Goal: Transaction & Acquisition: Purchase product/service

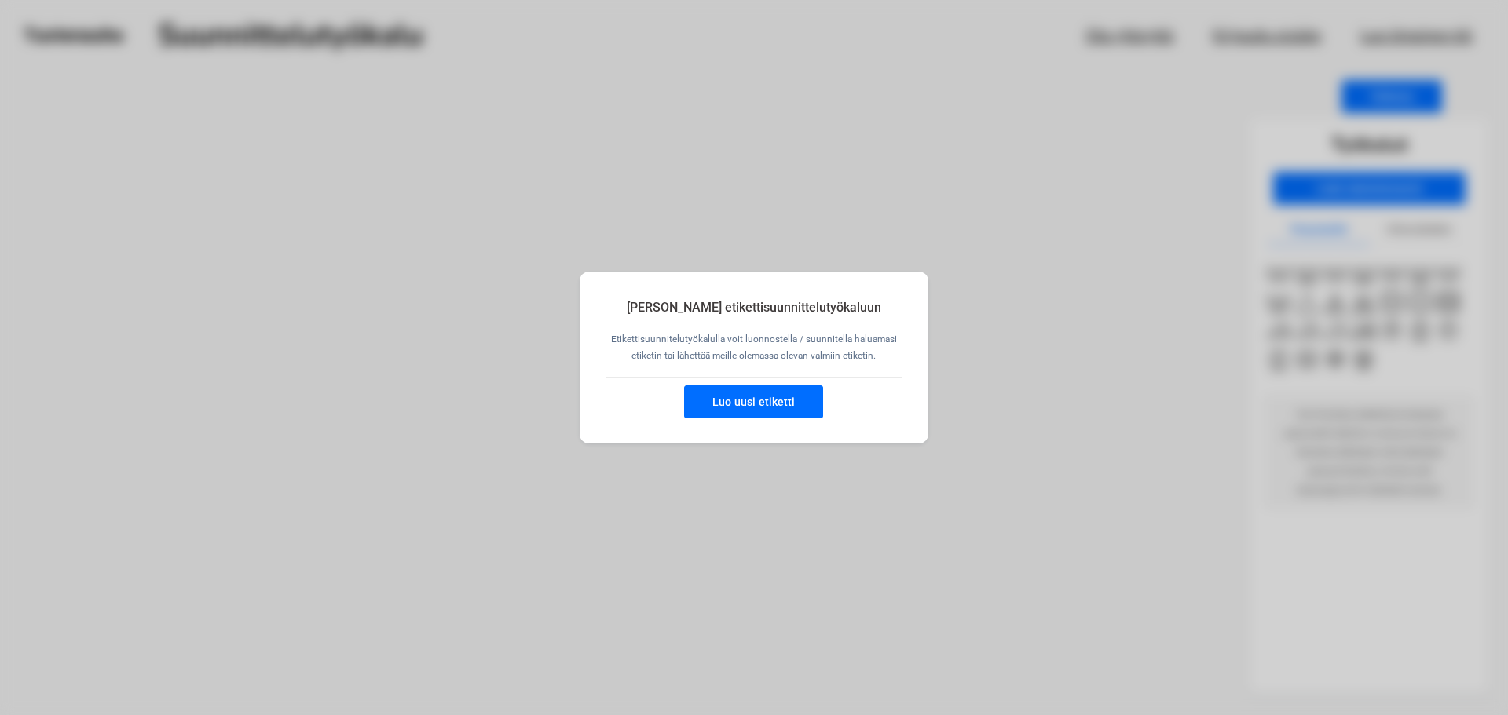
click at [777, 395] on button "Luo uusi etiketti" at bounding box center [753, 402] width 139 height 33
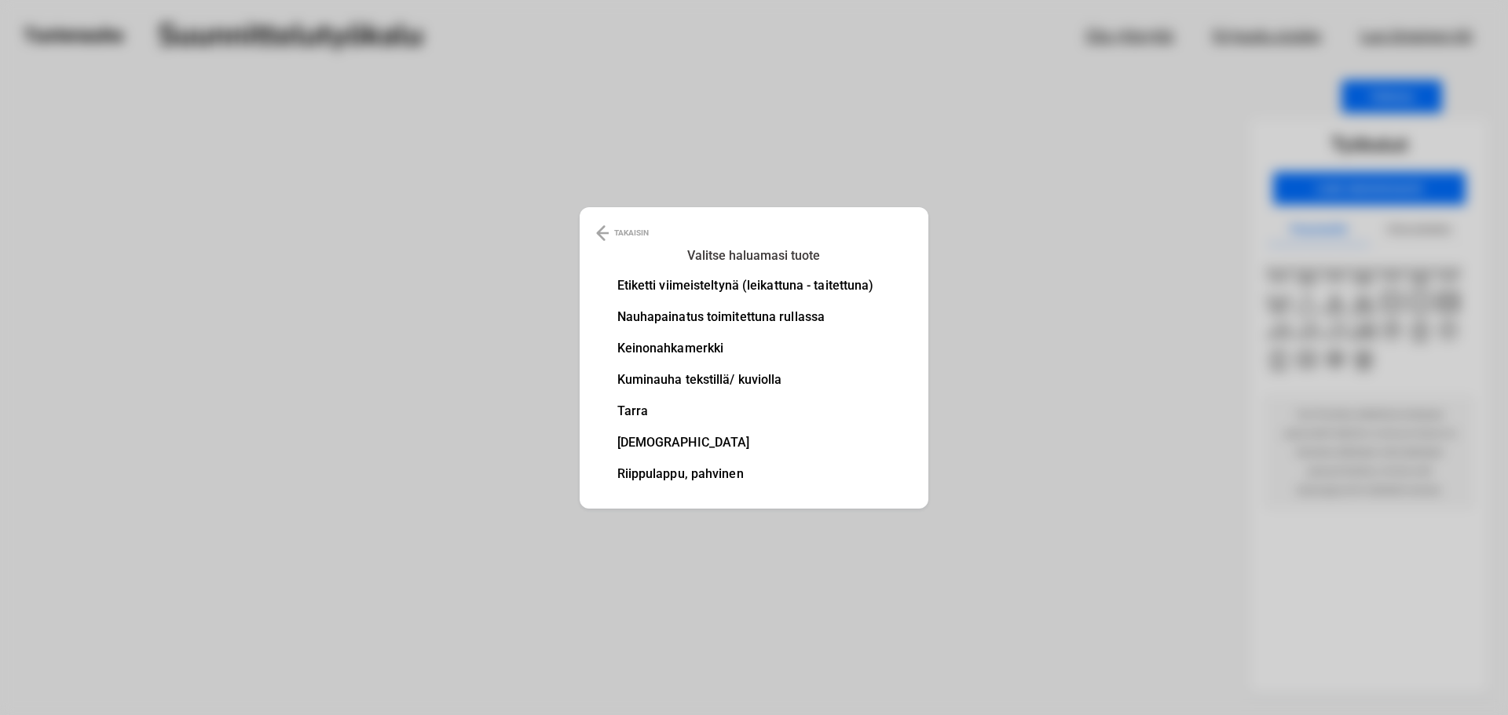
click at [726, 320] on li "Nauhapainatus toimitettuna rullassa" at bounding box center [745, 317] width 257 height 13
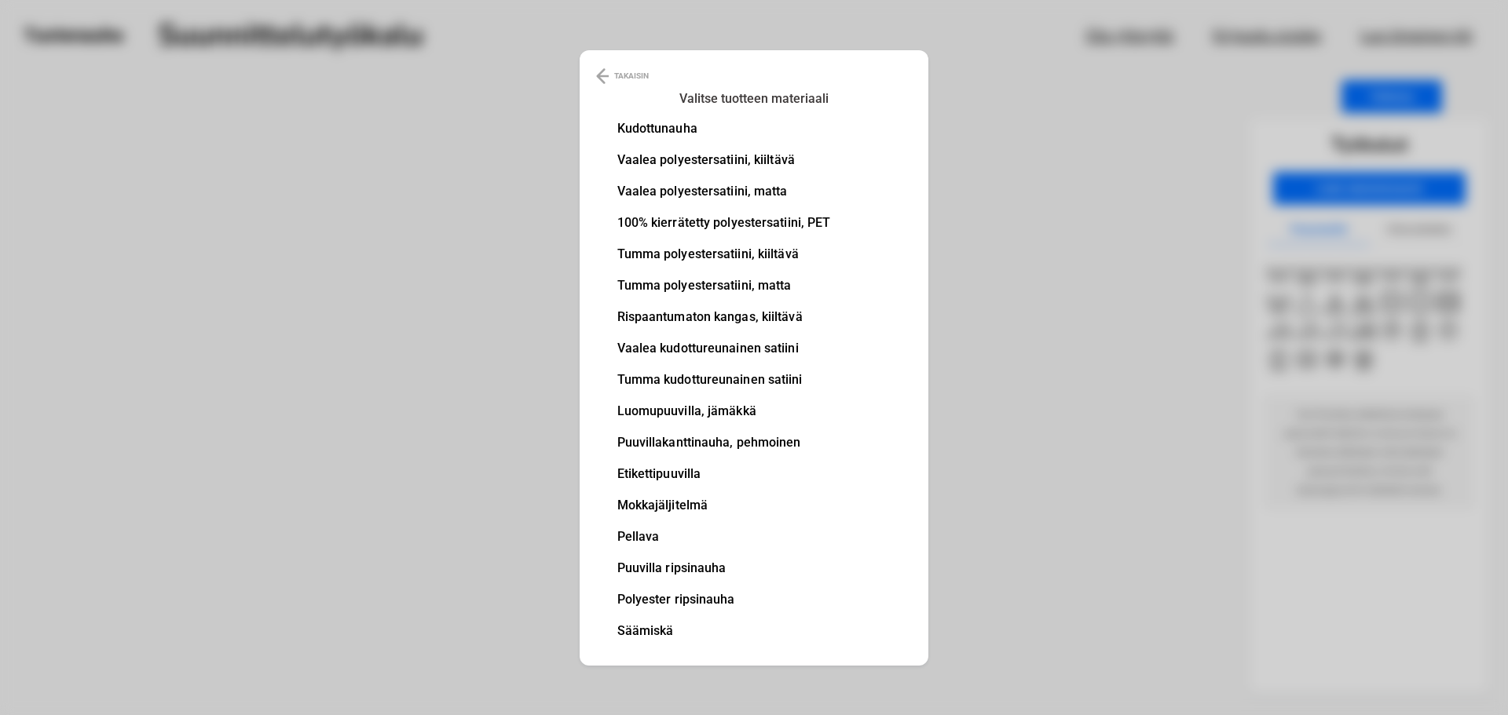
click at [708, 225] on li "100% kierrätetty polyestersatiini, PET" at bounding box center [724, 223] width 214 height 13
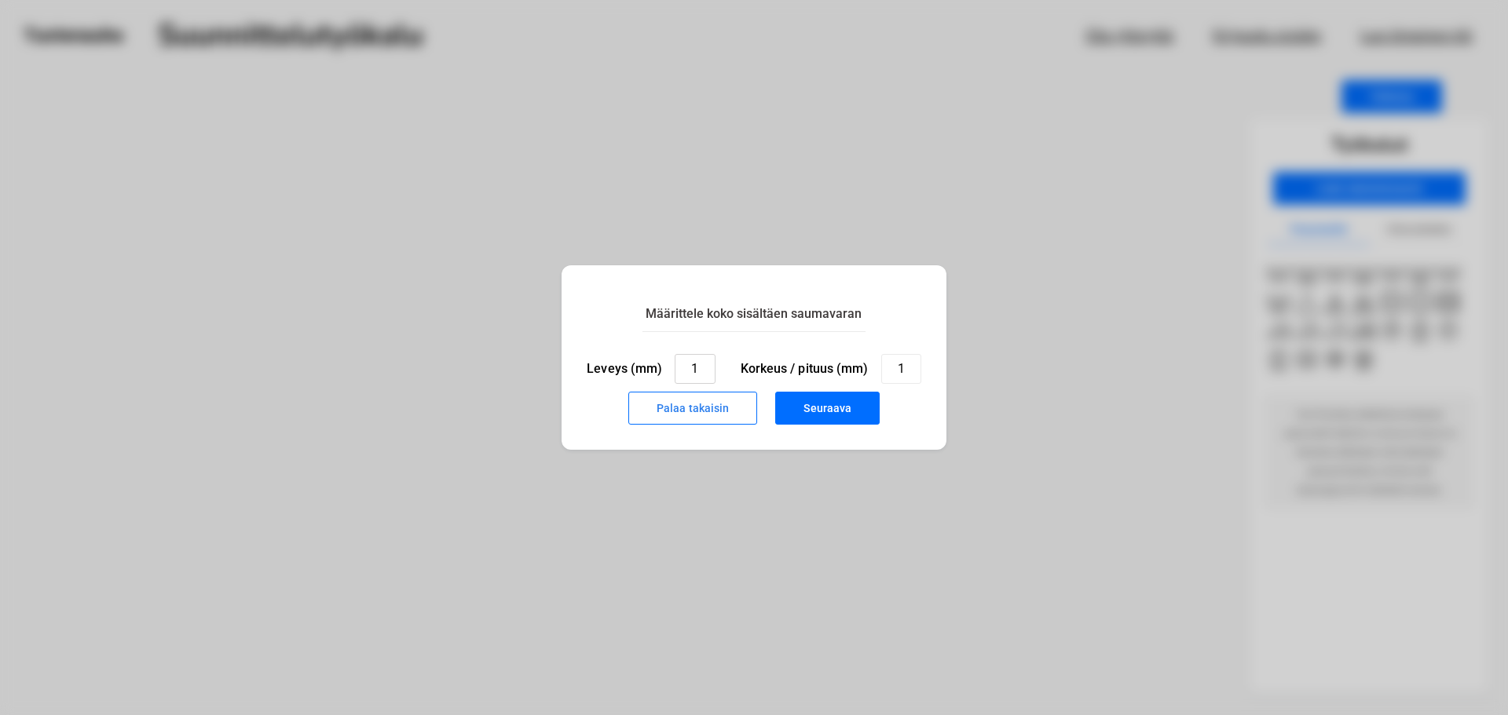
drag, startPoint x: 700, startPoint y: 370, endPoint x: 681, endPoint y: 369, distance: 18.9
click at [681, 369] on input "1" at bounding box center [695, 369] width 40 height 30
type input "20"
drag, startPoint x: 914, startPoint y: 370, endPoint x: 896, endPoint y: 371, distance: 18.1
click at [896, 371] on input "1" at bounding box center [901, 369] width 40 height 30
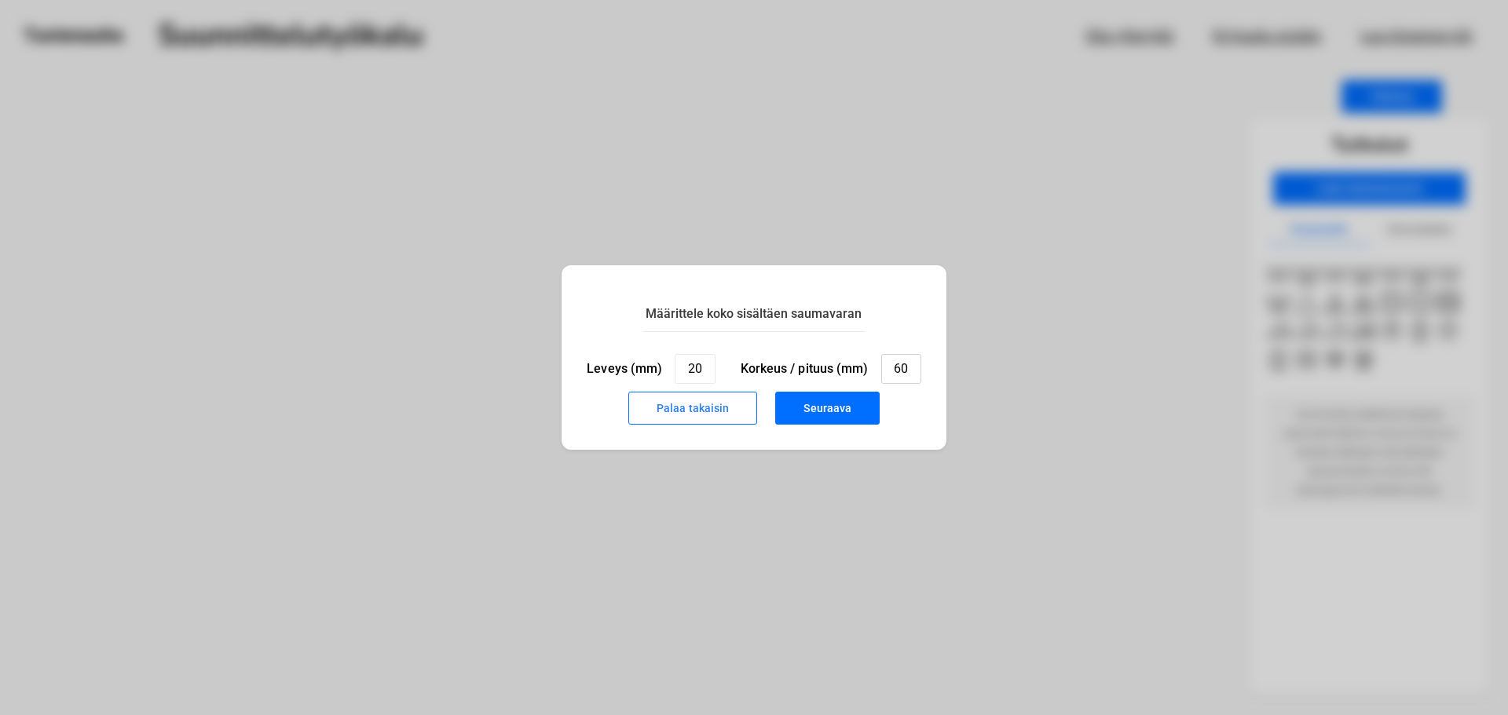
type input "60"
click at [843, 404] on button "Seuraava" at bounding box center [827, 408] width 104 height 33
type input "1"
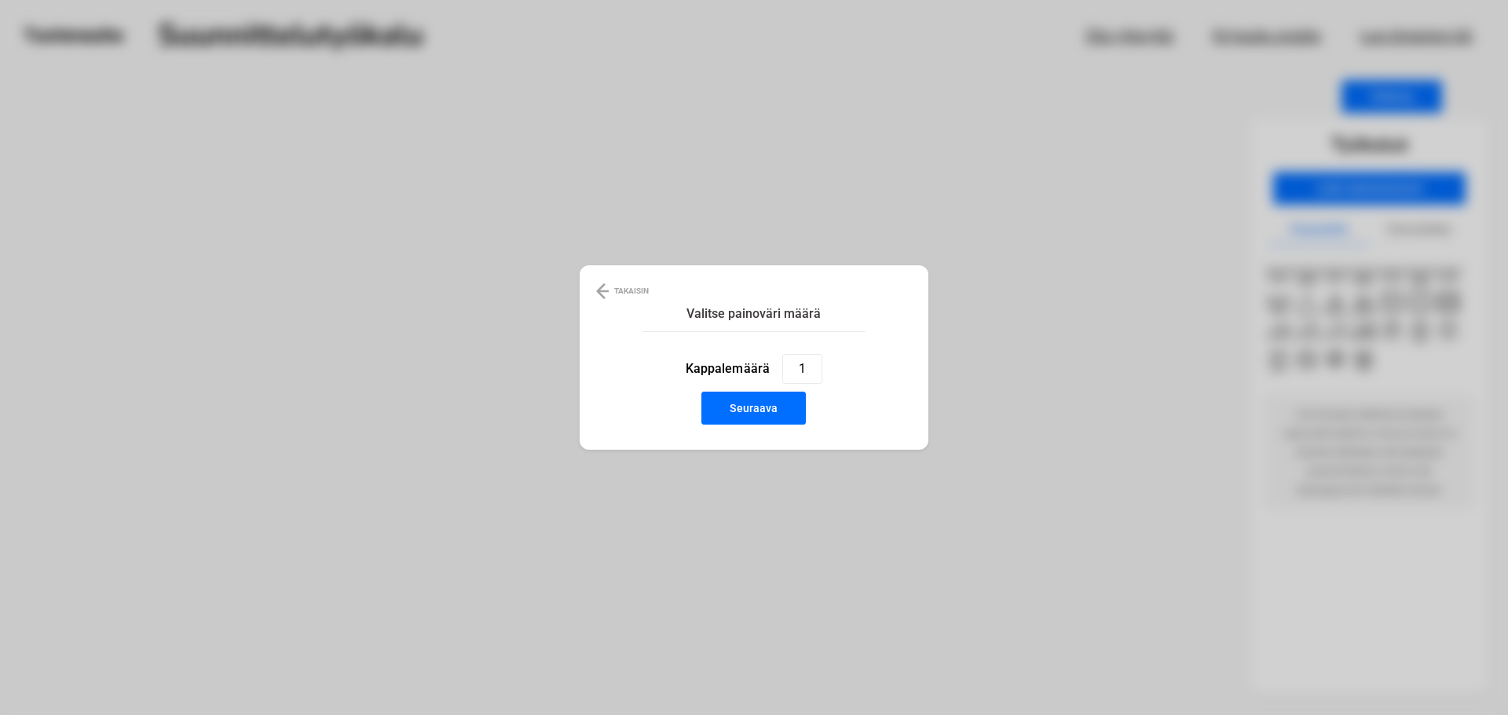
click at [762, 408] on button "Seuraava" at bounding box center [753, 408] width 104 height 33
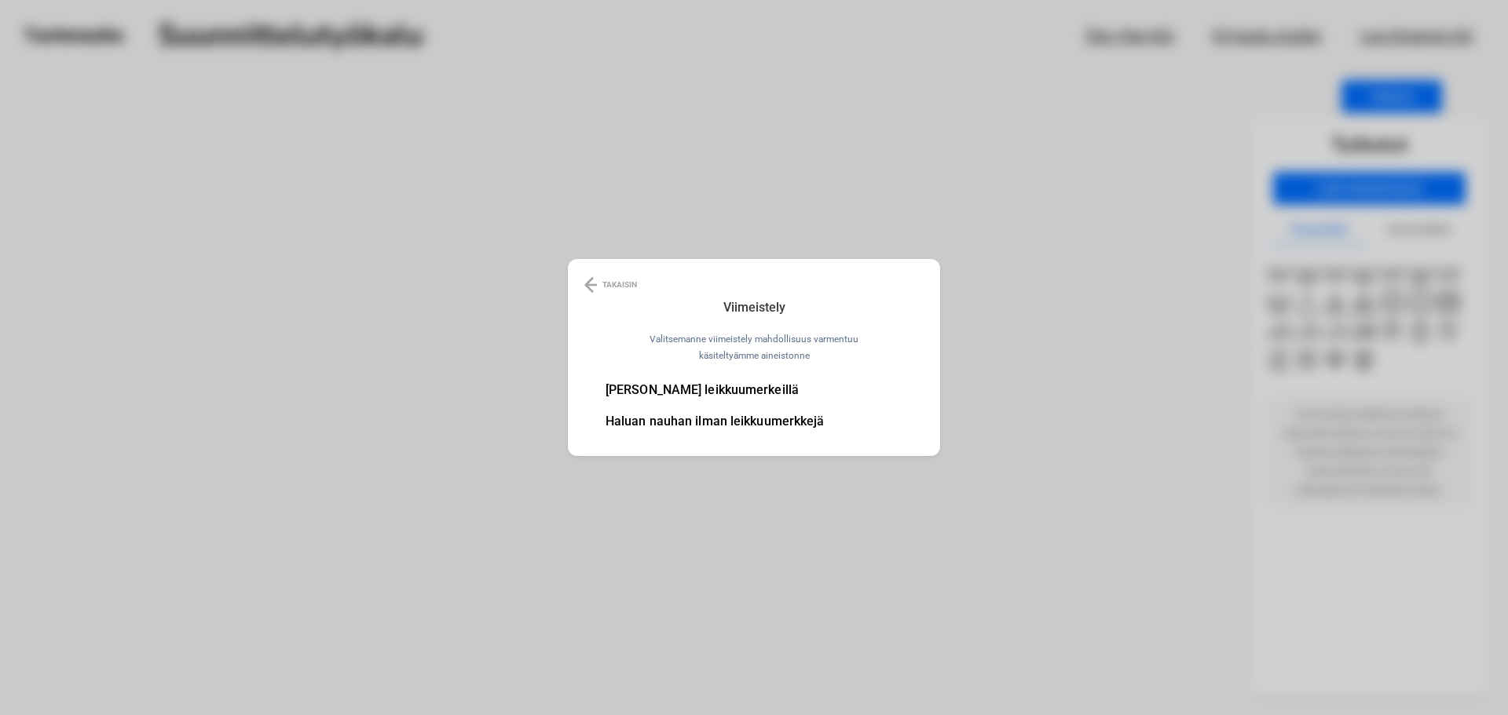
click at [589, 280] on img at bounding box center [590, 285] width 13 height 19
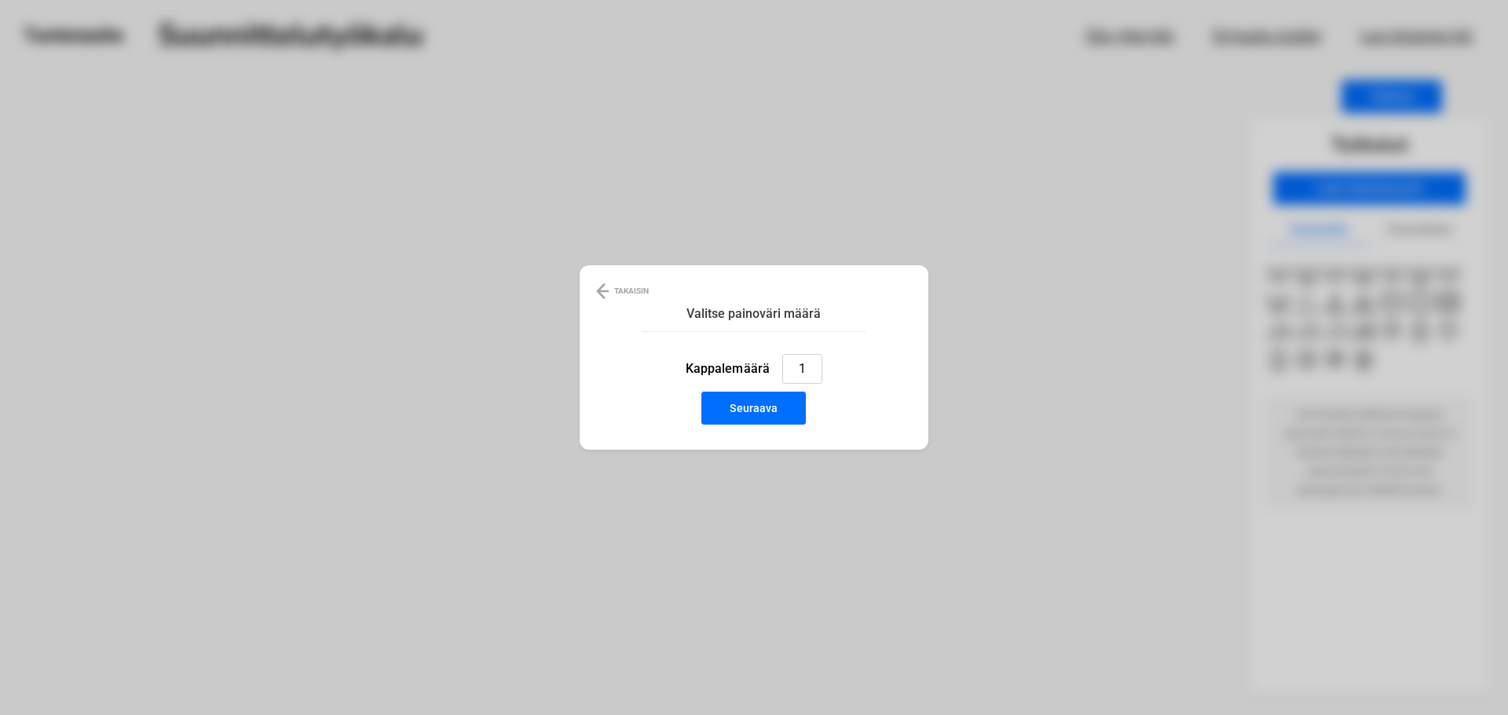
drag, startPoint x: 800, startPoint y: 367, endPoint x: 789, endPoint y: 367, distance: 11.0
click at [789, 367] on input "1" at bounding box center [802, 369] width 40 height 30
click at [809, 368] on input "1" at bounding box center [802, 369] width 40 height 30
type input "2"
click at [758, 406] on button "Seuraava" at bounding box center [753, 408] width 104 height 33
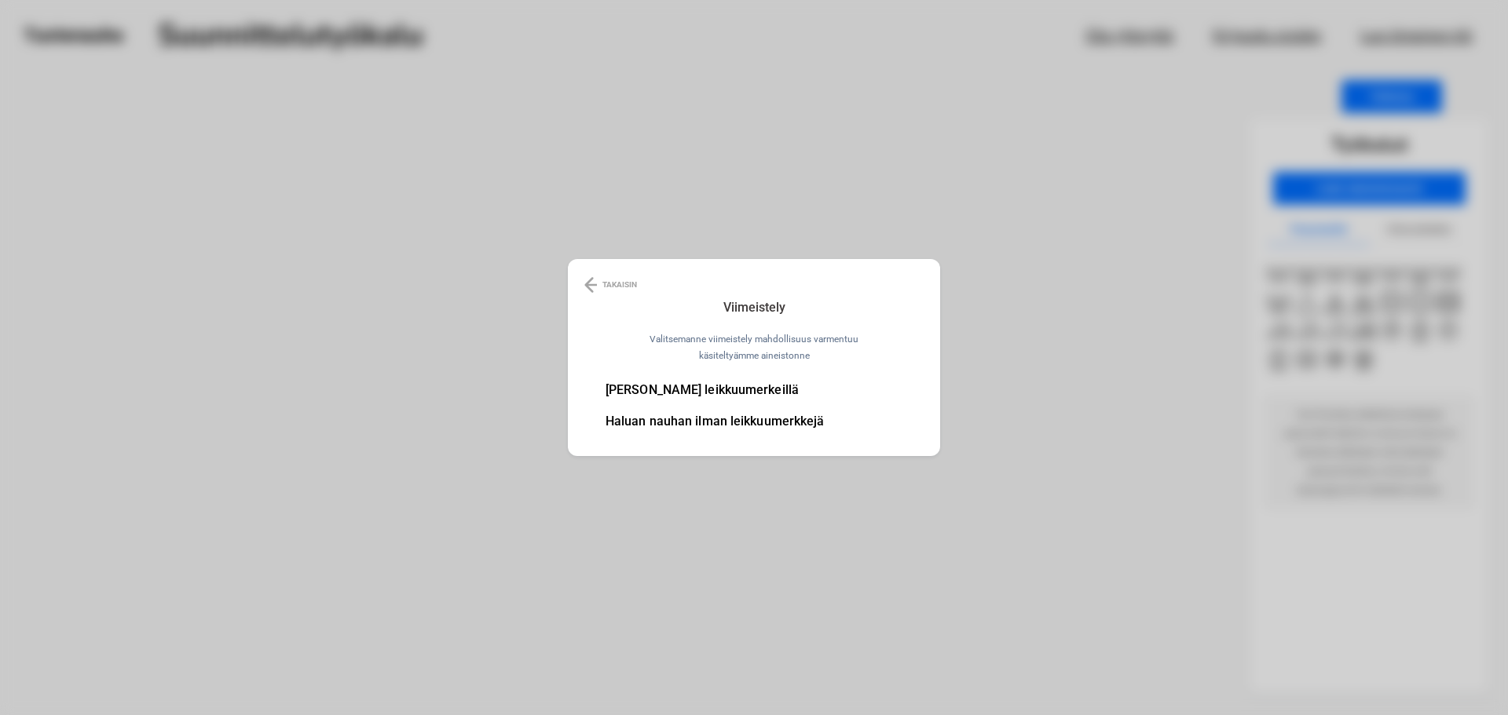
click at [773, 391] on li "[PERSON_NAME] leikkuumerkeillä" at bounding box center [714, 390] width 219 height 13
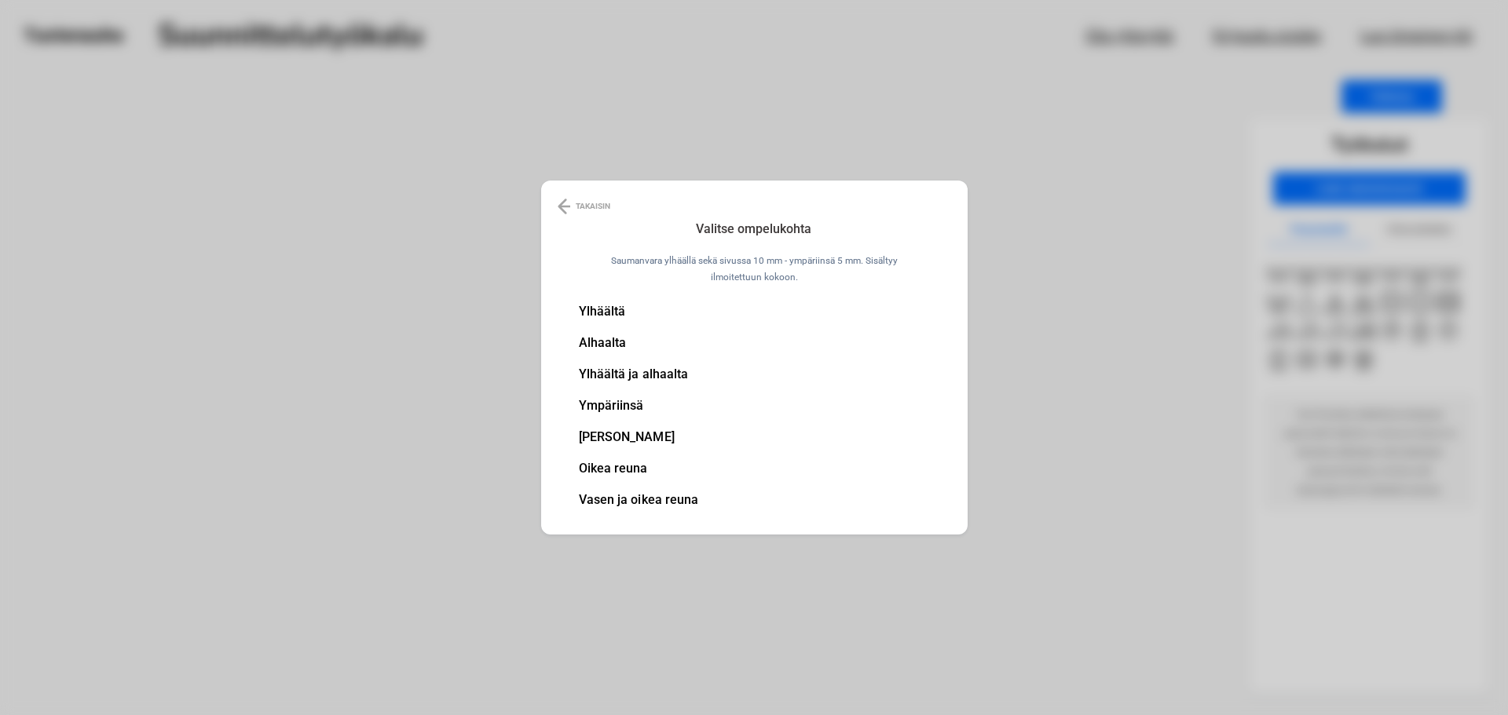
click at [652, 371] on li "Ylhäältä ja alhaalta" at bounding box center [639, 374] width 120 height 13
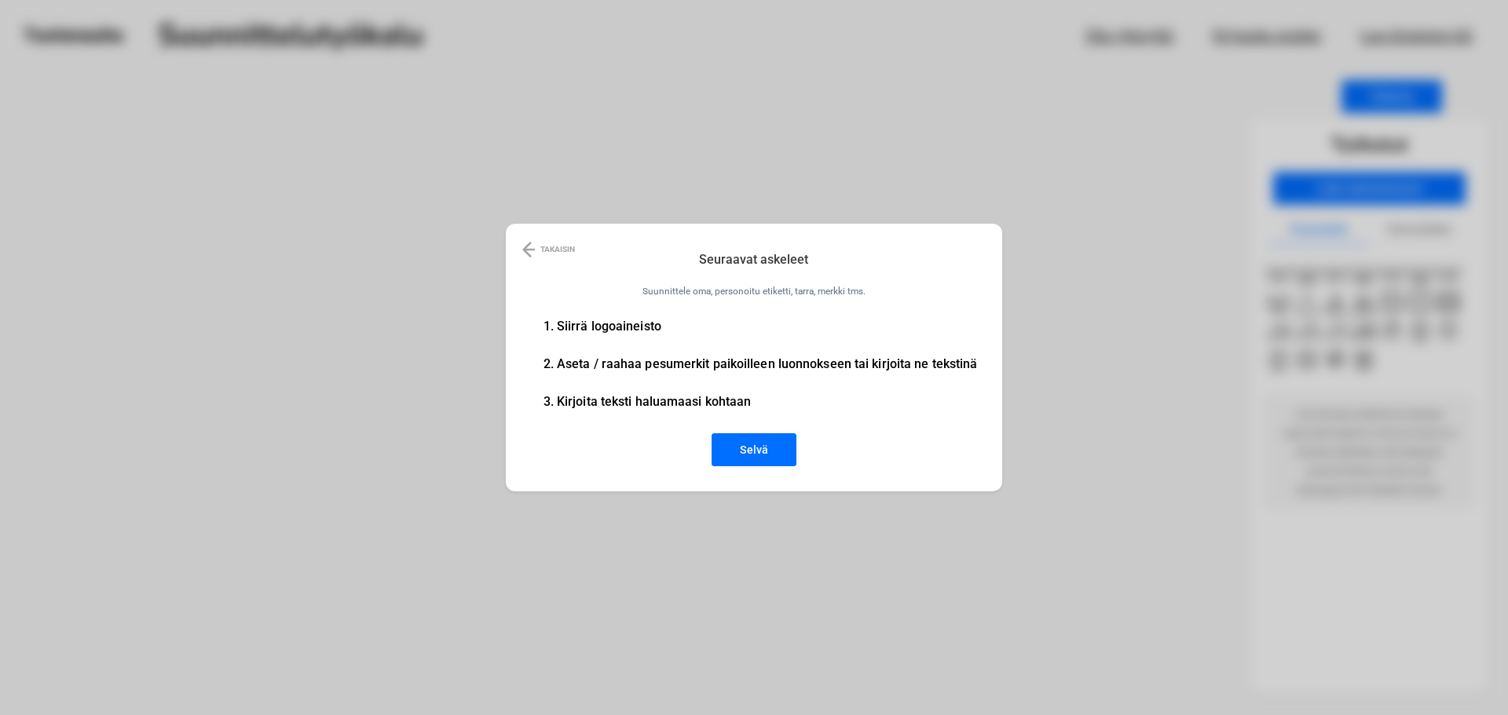
click at [758, 448] on button "Selvä" at bounding box center [754, 450] width 85 height 33
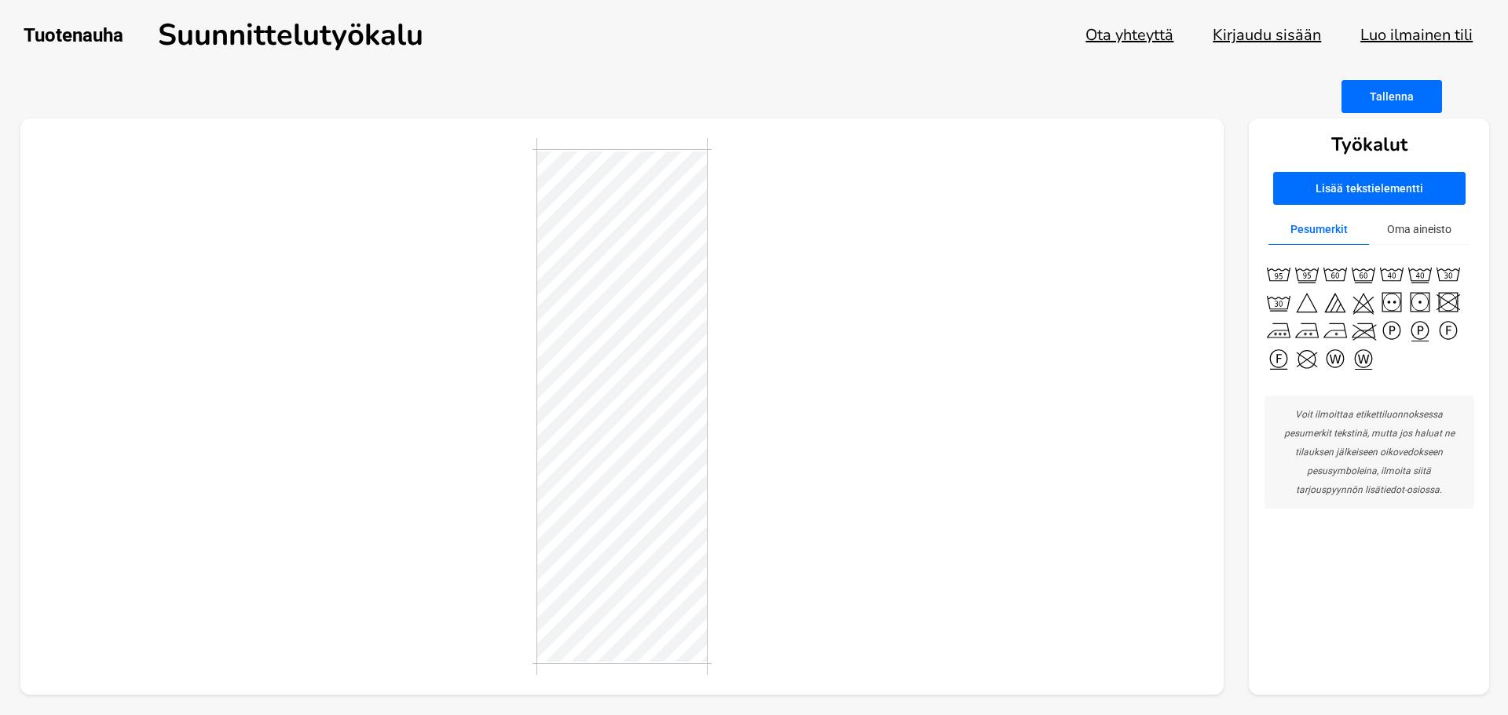
click at [1381, 185] on button "Lisää tekstielementti" at bounding box center [1369, 188] width 192 height 33
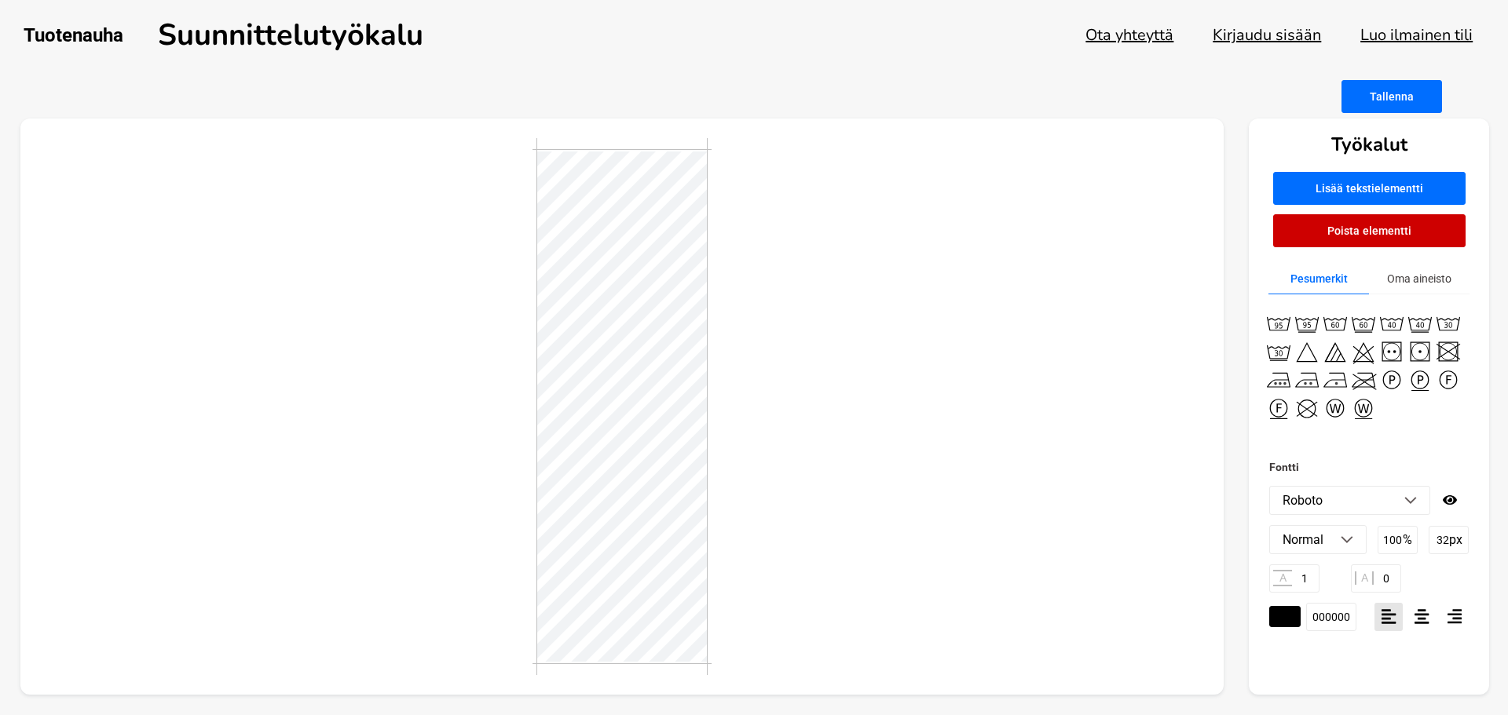
click at [1388, 508] on li "Roboto" at bounding box center [1349, 500] width 159 height 27
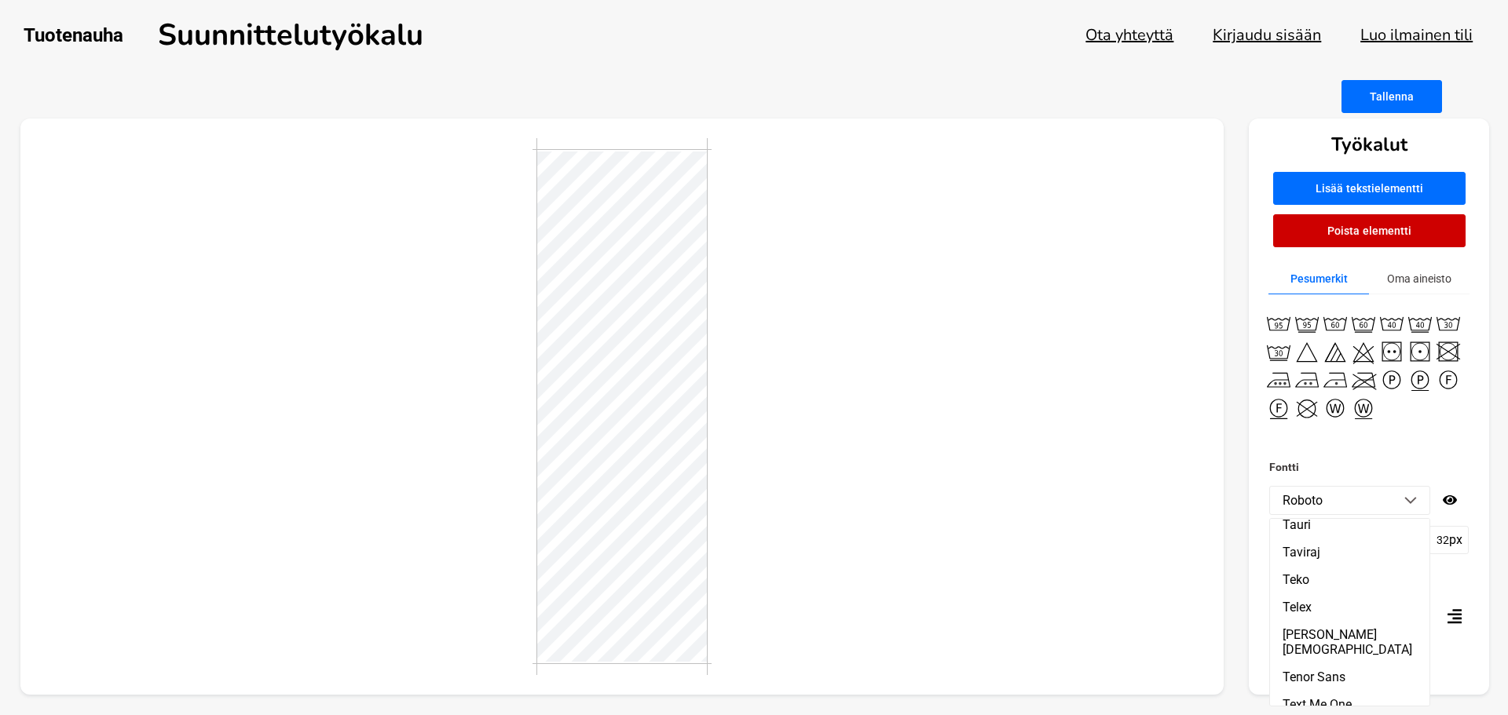
scroll to position [26879, 0]
click at [1328, 637] on li "Tauri" at bounding box center [1349, 650] width 159 height 27
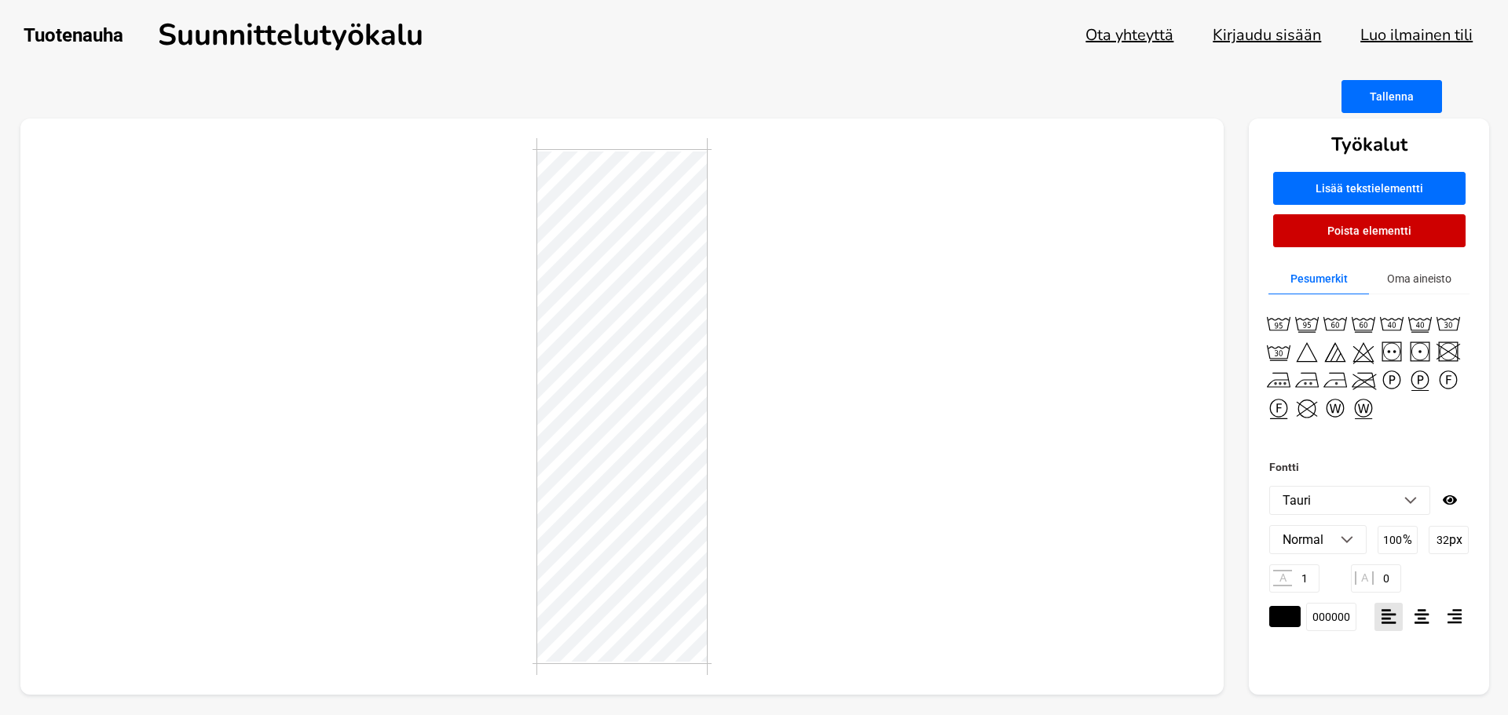
click at [1409, 499] on img at bounding box center [1410, 501] width 13 height 8
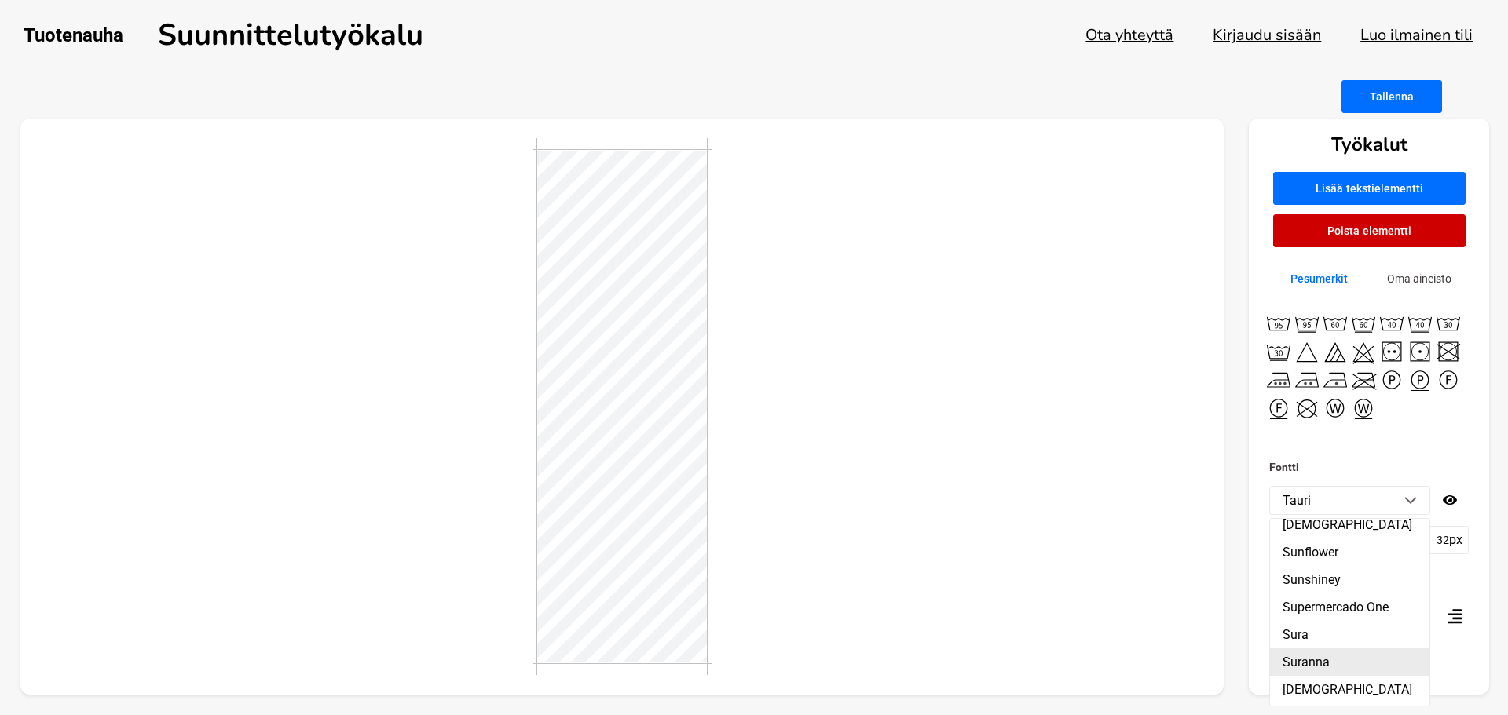
click at [1341, 649] on li "Suranna" at bounding box center [1349, 662] width 159 height 27
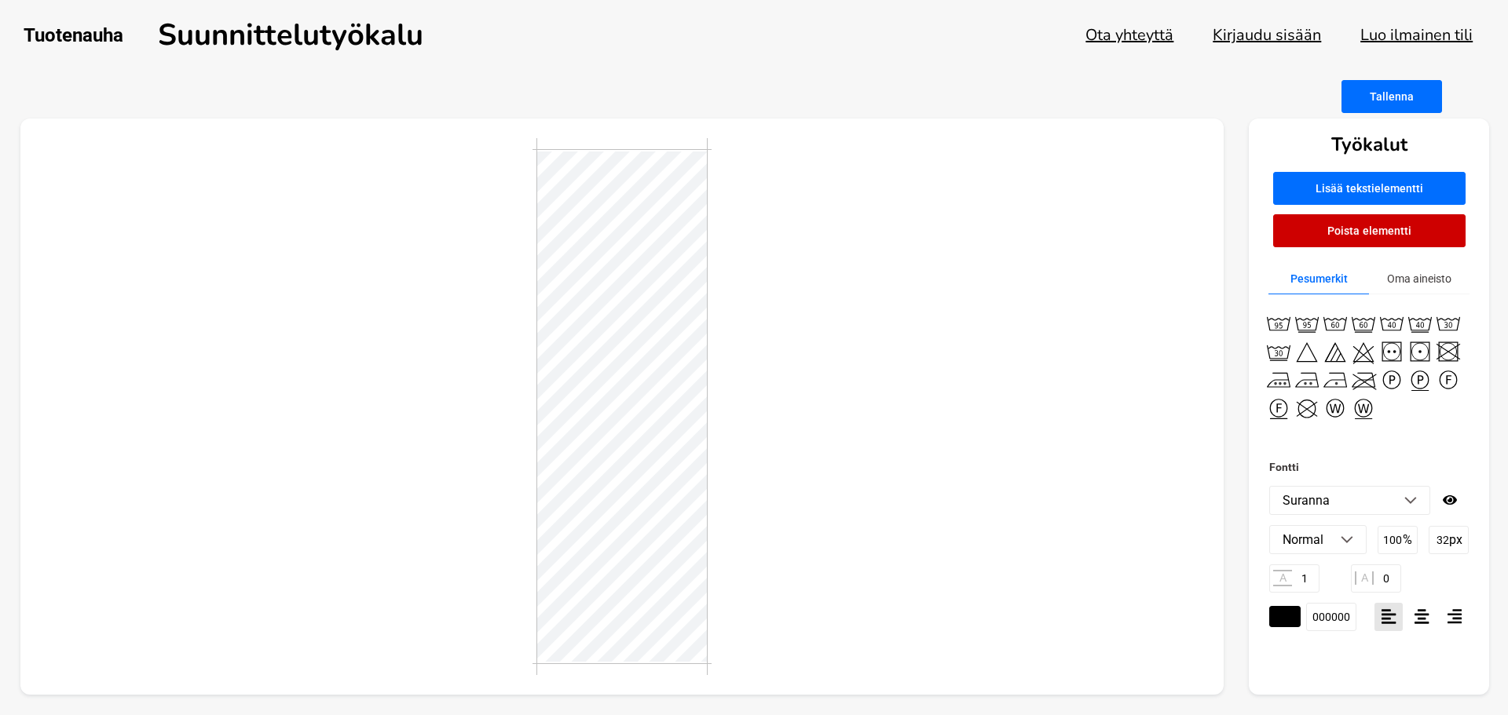
click at [1379, 507] on li "Suranna" at bounding box center [1349, 500] width 159 height 27
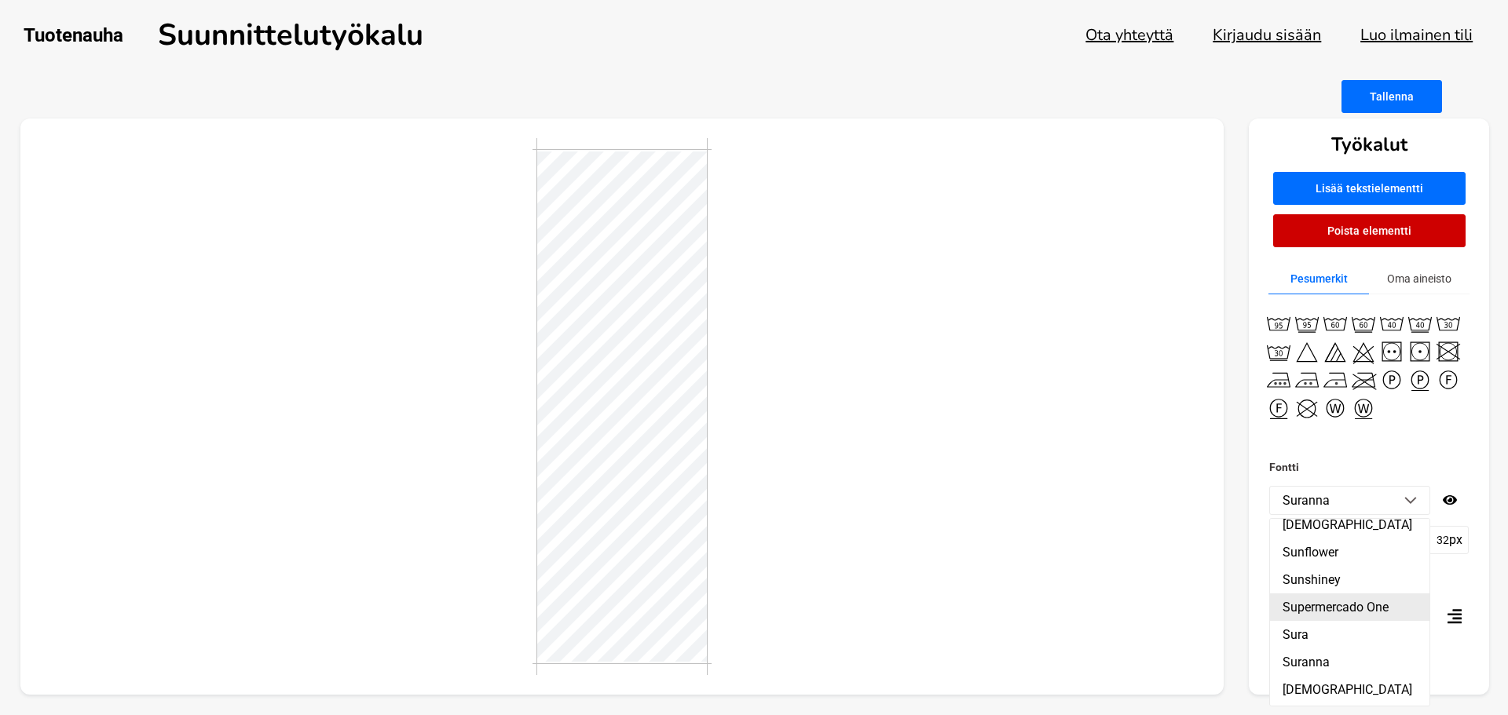
click at [1369, 594] on li "Supermercado One" at bounding box center [1349, 607] width 159 height 27
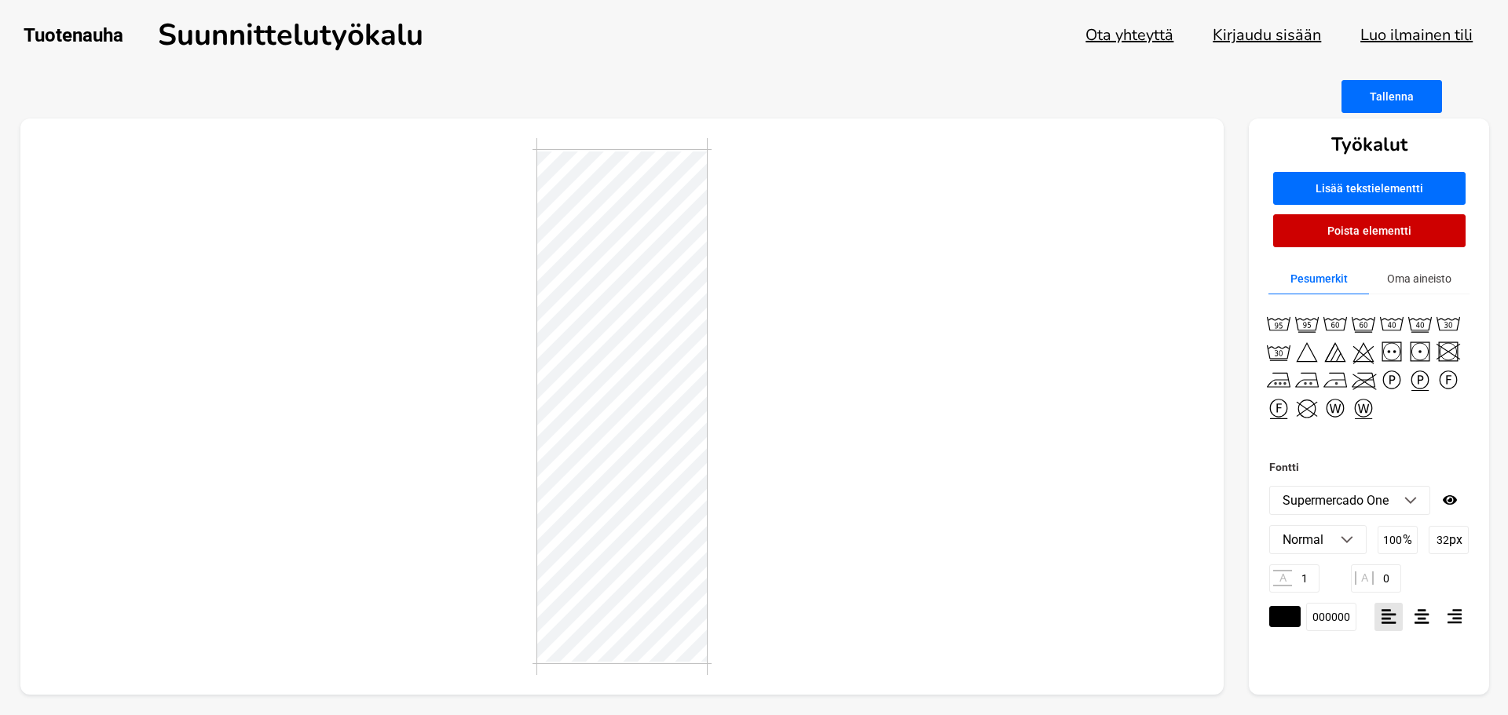
click at [1414, 495] on li "Supermercado One" at bounding box center [1349, 500] width 159 height 27
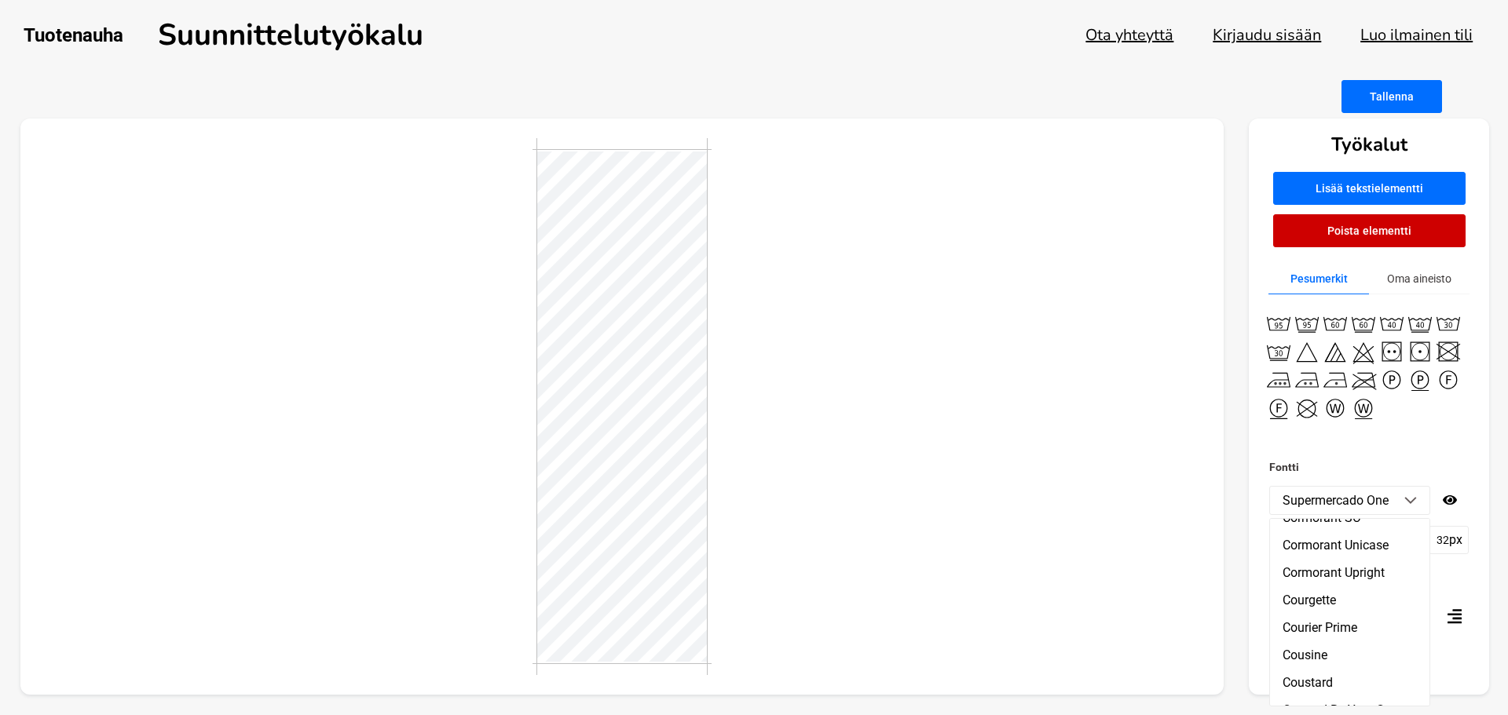
scroll to position [0, 0]
click at [1359, 534] on li "ABeeZee" at bounding box center [1349, 532] width 159 height 27
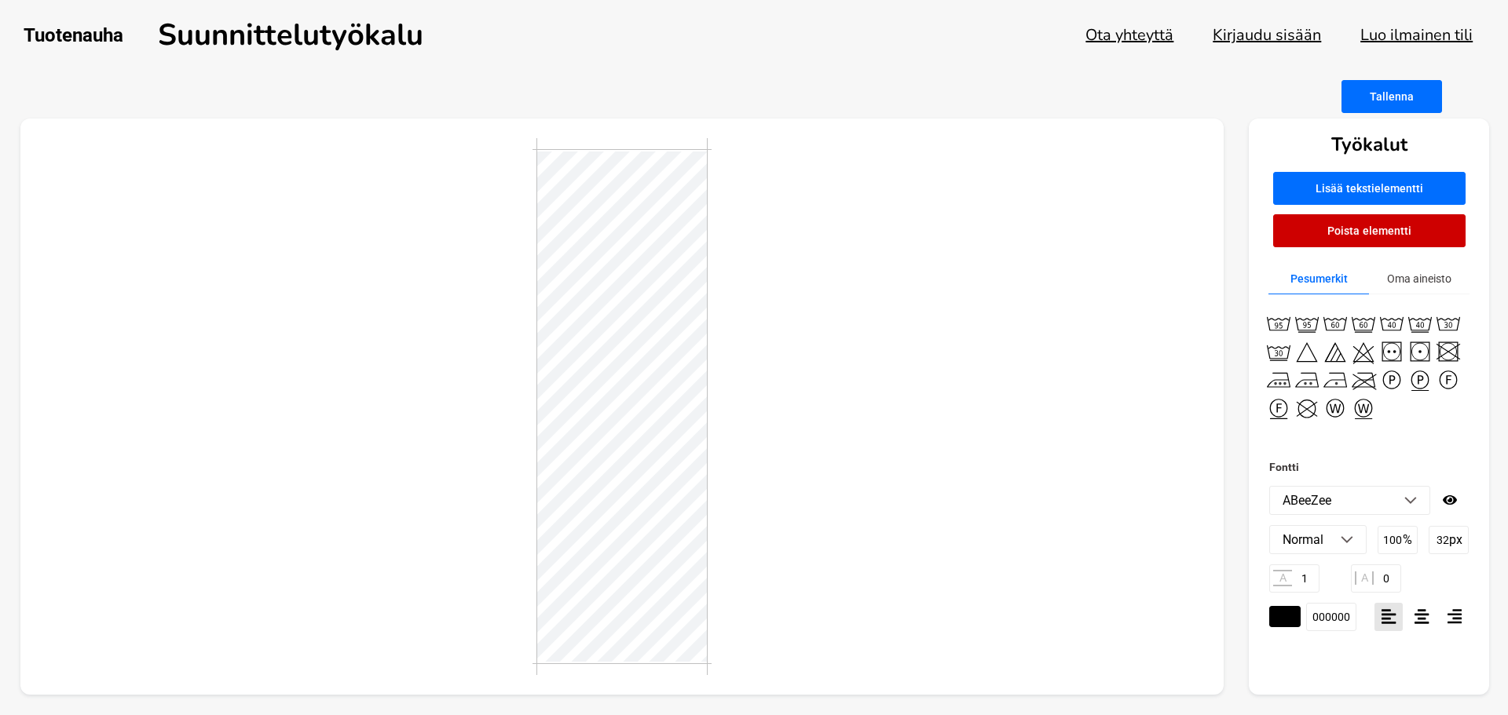
click at [1407, 502] on img at bounding box center [1410, 501] width 13 height 8
click at [1333, 554] on li "[PERSON_NAME]" at bounding box center [1349, 560] width 159 height 27
click at [1411, 507] on li "[PERSON_NAME]" at bounding box center [1349, 500] width 159 height 27
click at [1346, 582] on li "Abhaya Libre" at bounding box center [1349, 587] width 159 height 27
click at [1414, 505] on li "Abhaya Libre" at bounding box center [1349, 500] width 159 height 27
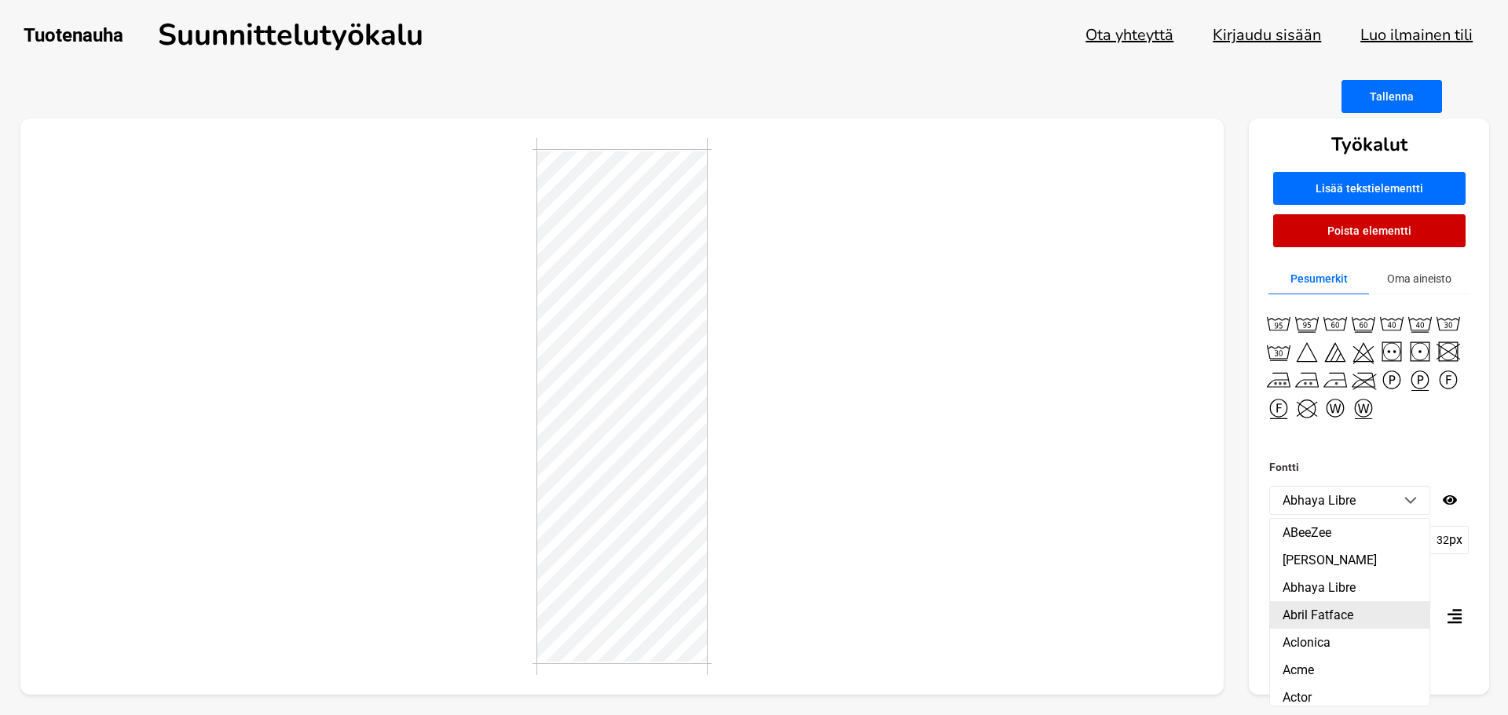
click at [1352, 611] on li "Abril Fatface" at bounding box center [1349, 615] width 159 height 27
click at [1395, 492] on li "Abril Fatface" at bounding box center [1349, 500] width 159 height 27
click at [1342, 649] on li "Akaya Kanadaka" at bounding box center [1349, 650] width 159 height 27
click at [1405, 498] on img at bounding box center [1410, 501] width 13 height 8
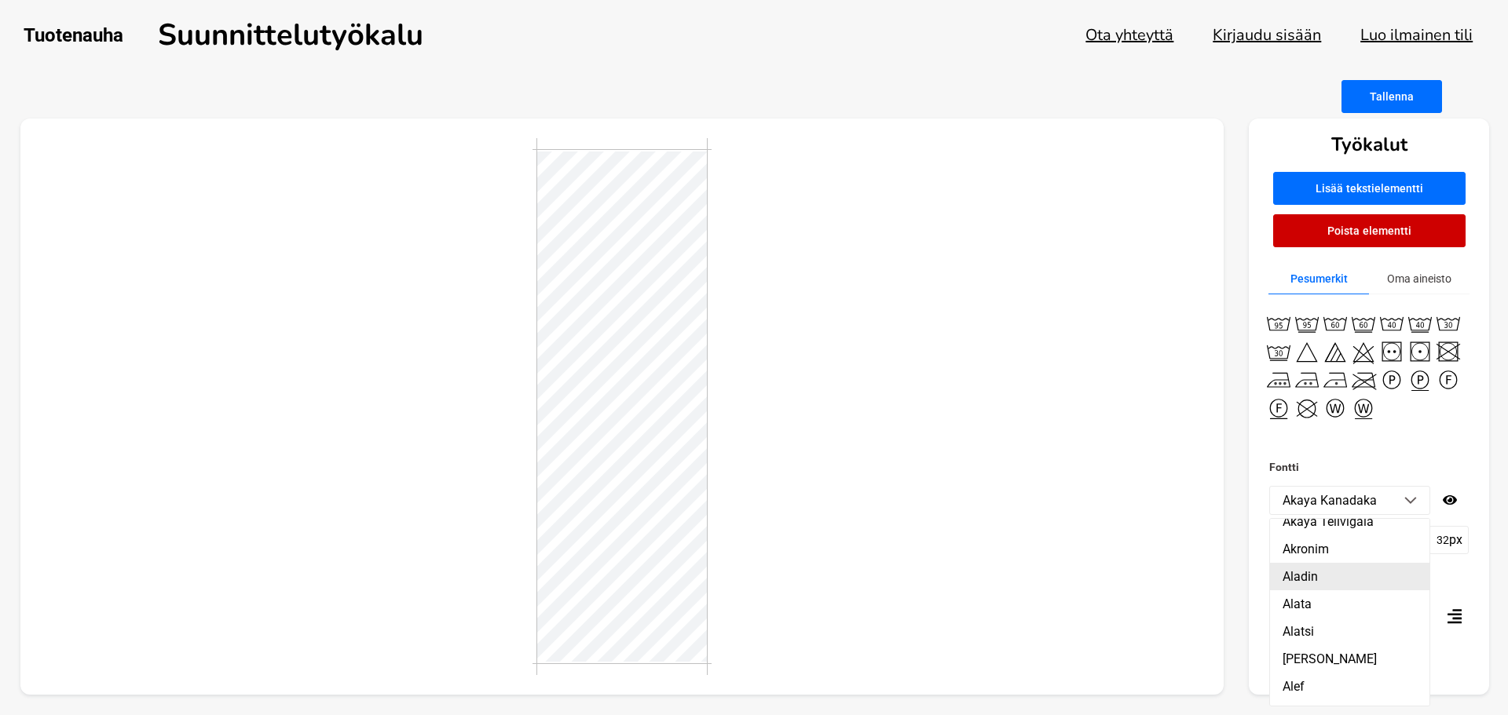
scroll to position [314, 0]
click at [1348, 633] on li "Alatsi" at bounding box center [1349, 630] width 159 height 27
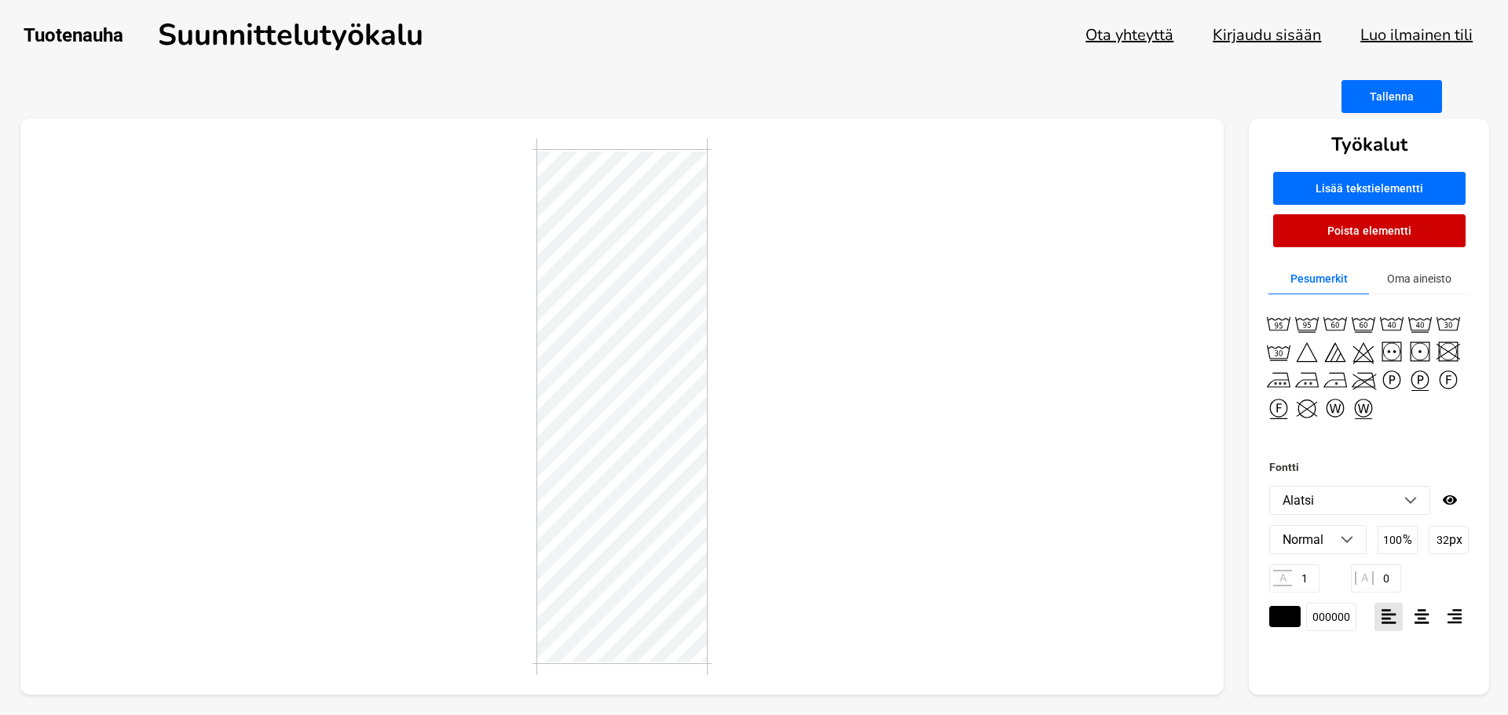
click at [1412, 497] on img at bounding box center [1410, 501] width 13 height 8
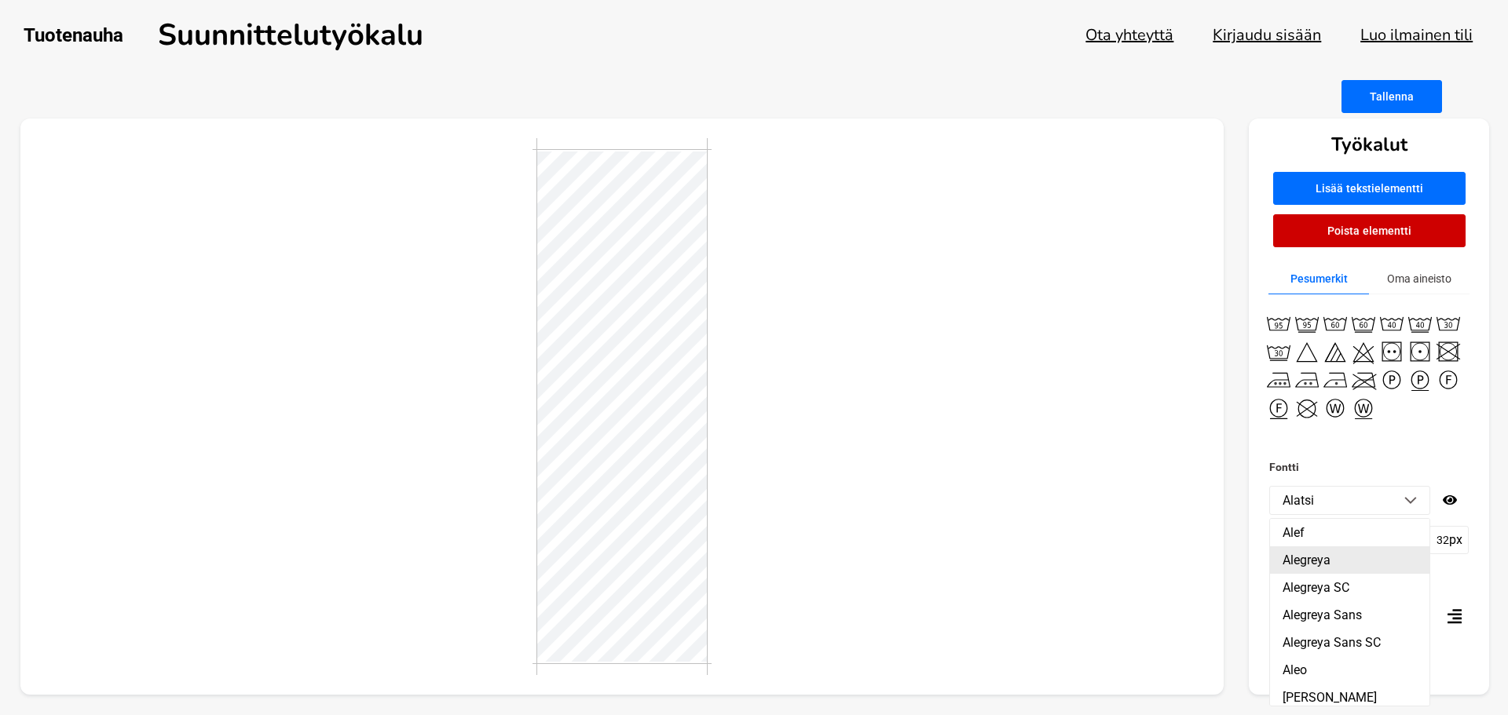
scroll to position [471, 0]
click at [1330, 663] on li "Aleo" at bounding box center [1349, 666] width 159 height 27
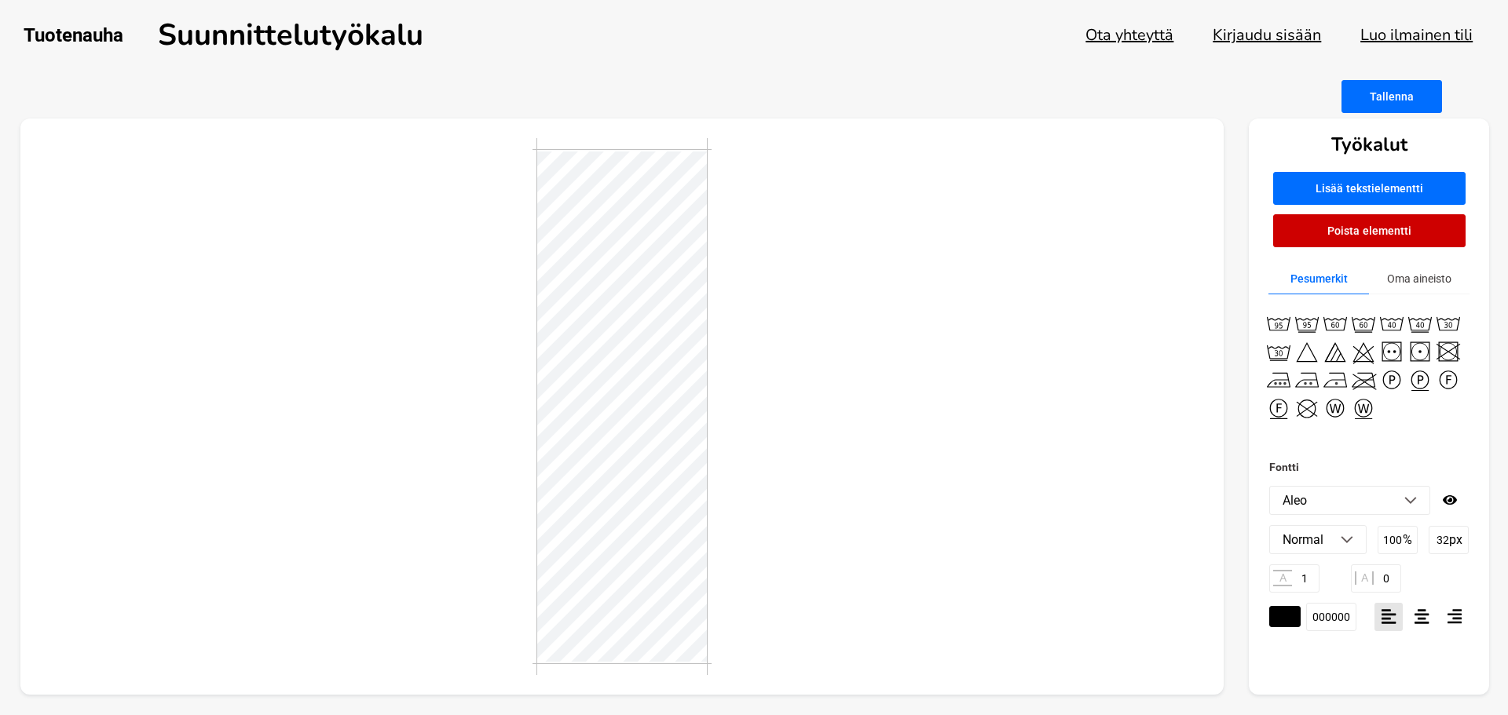
click at [1348, 505] on li "Aleo" at bounding box center [1349, 500] width 159 height 27
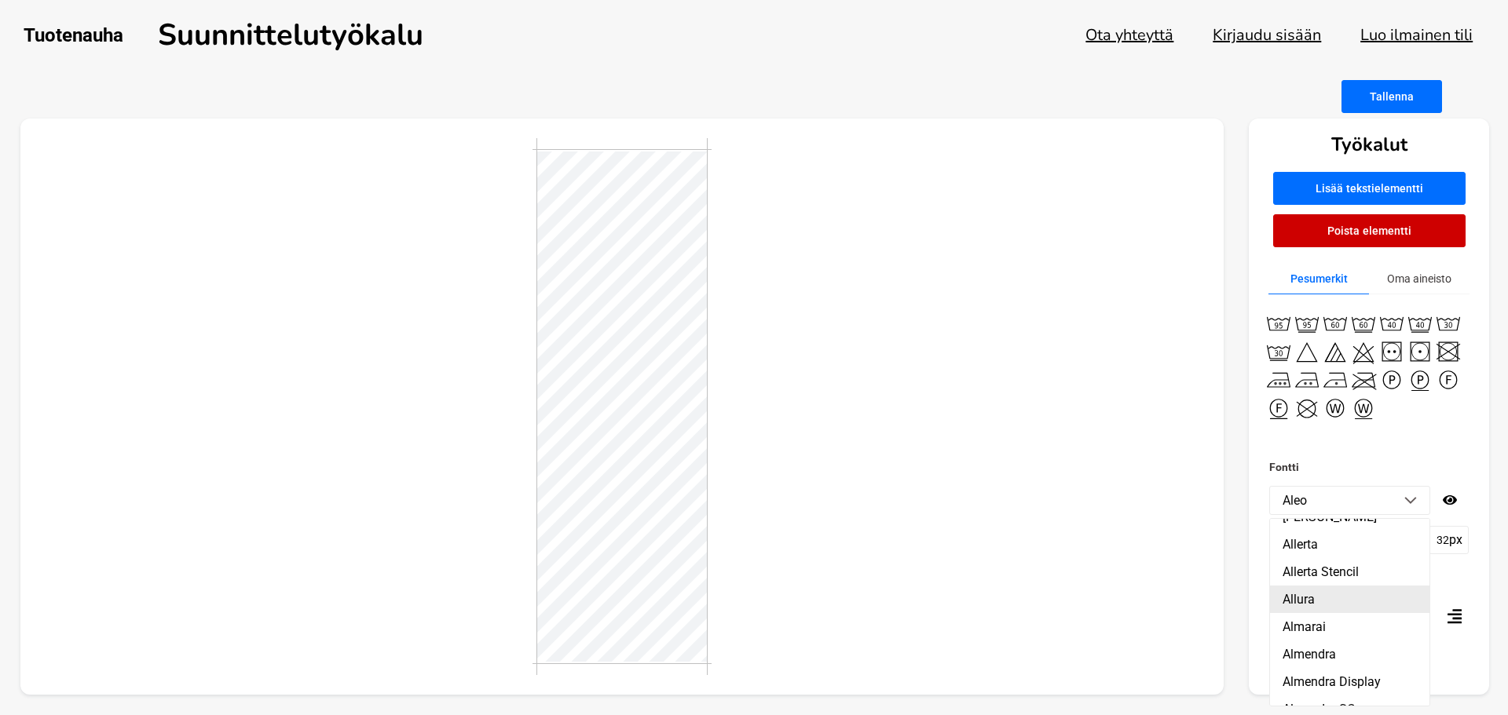
click at [1334, 598] on li "Allura" at bounding box center [1349, 599] width 159 height 27
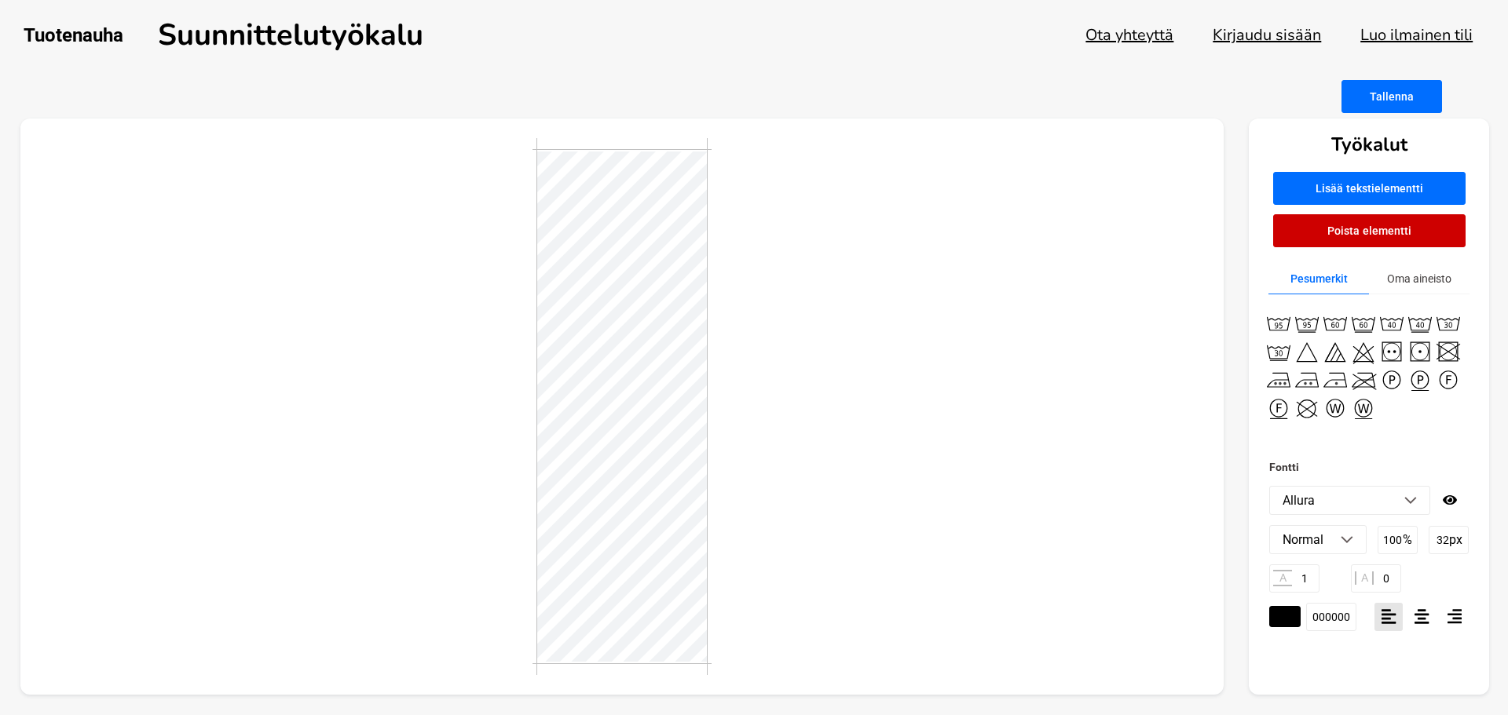
click at [1359, 495] on li "Allura" at bounding box center [1349, 500] width 159 height 27
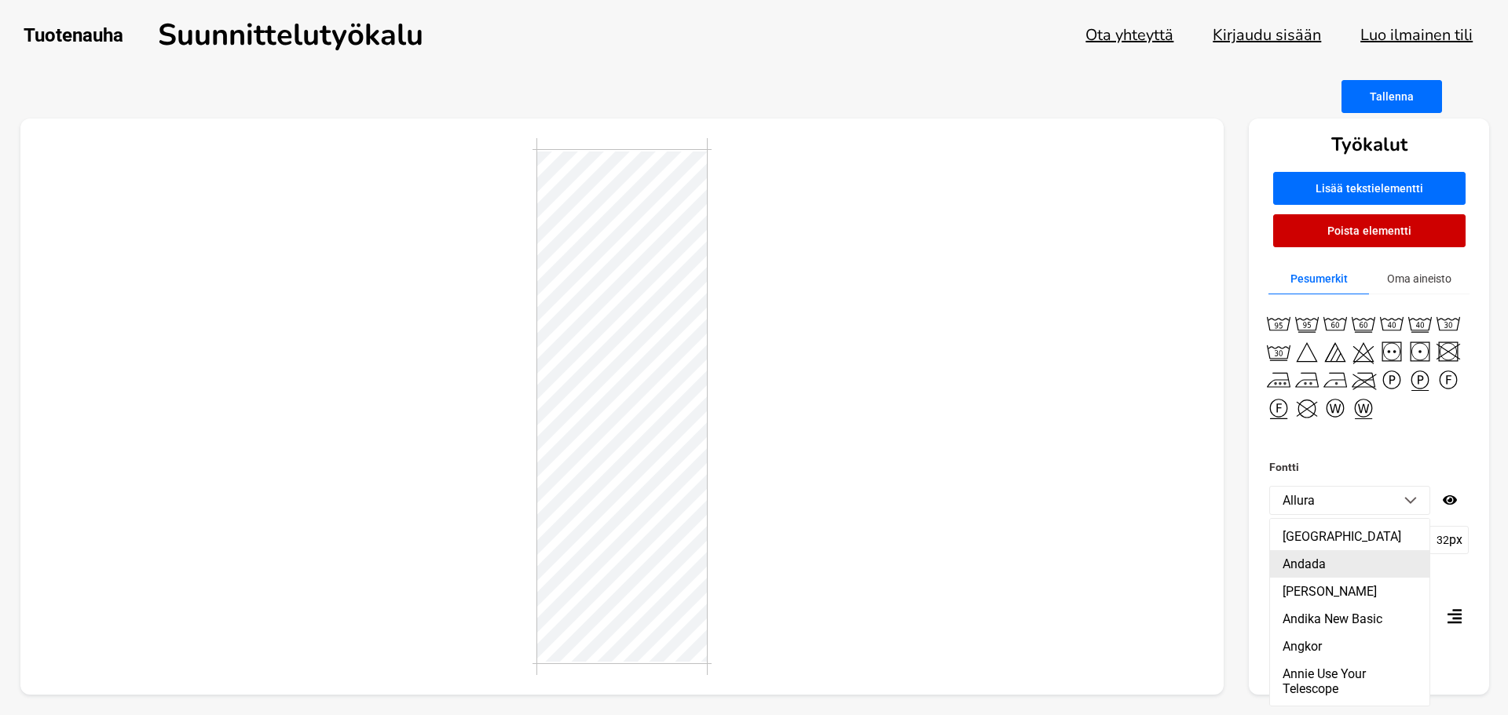
click at [1346, 567] on li "Andada" at bounding box center [1349, 564] width 159 height 27
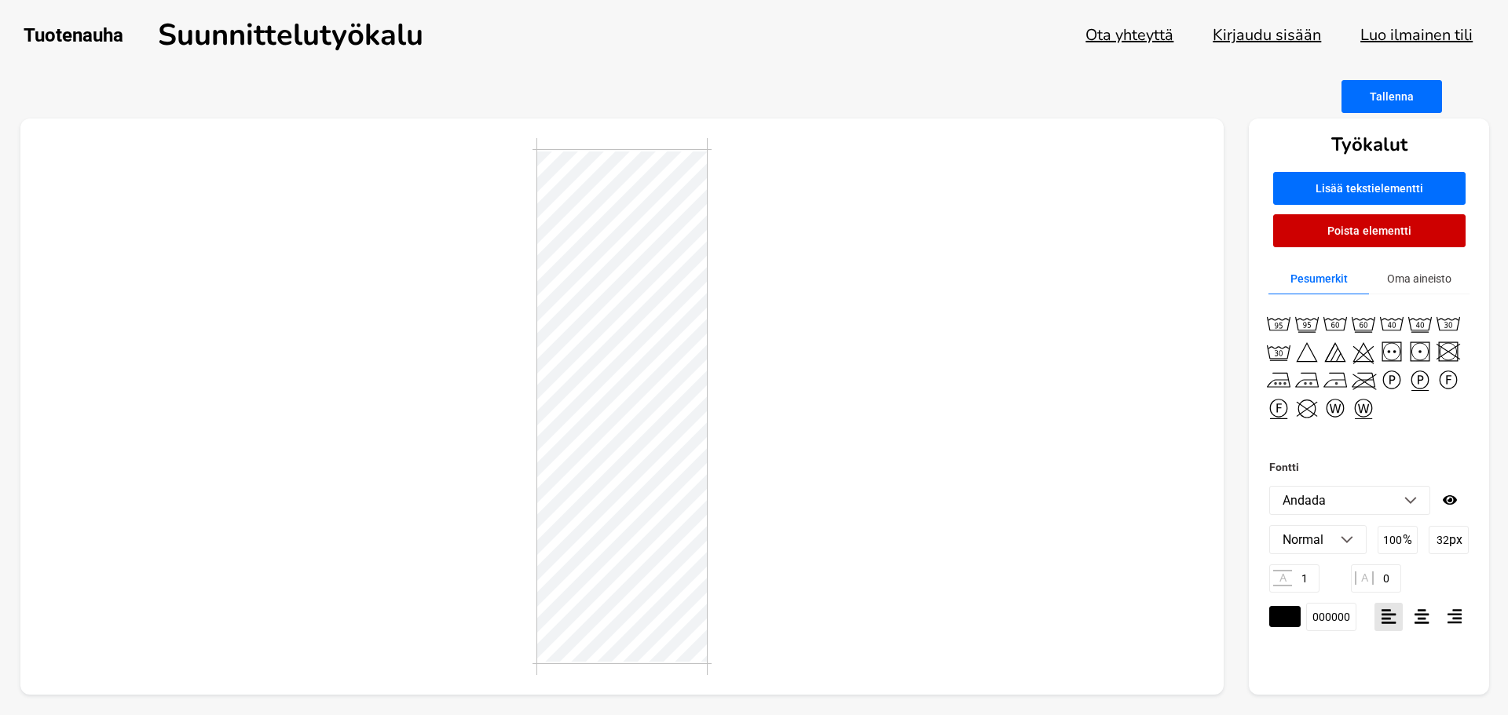
click at [1375, 498] on li "Andada" at bounding box center [1349, 500] width 159 height 27
click at [1328, 537] on li "Courier Prime" at bounding box center [1349, 534] width 159 height 27
type textarea "Ei sovellu leluksi"
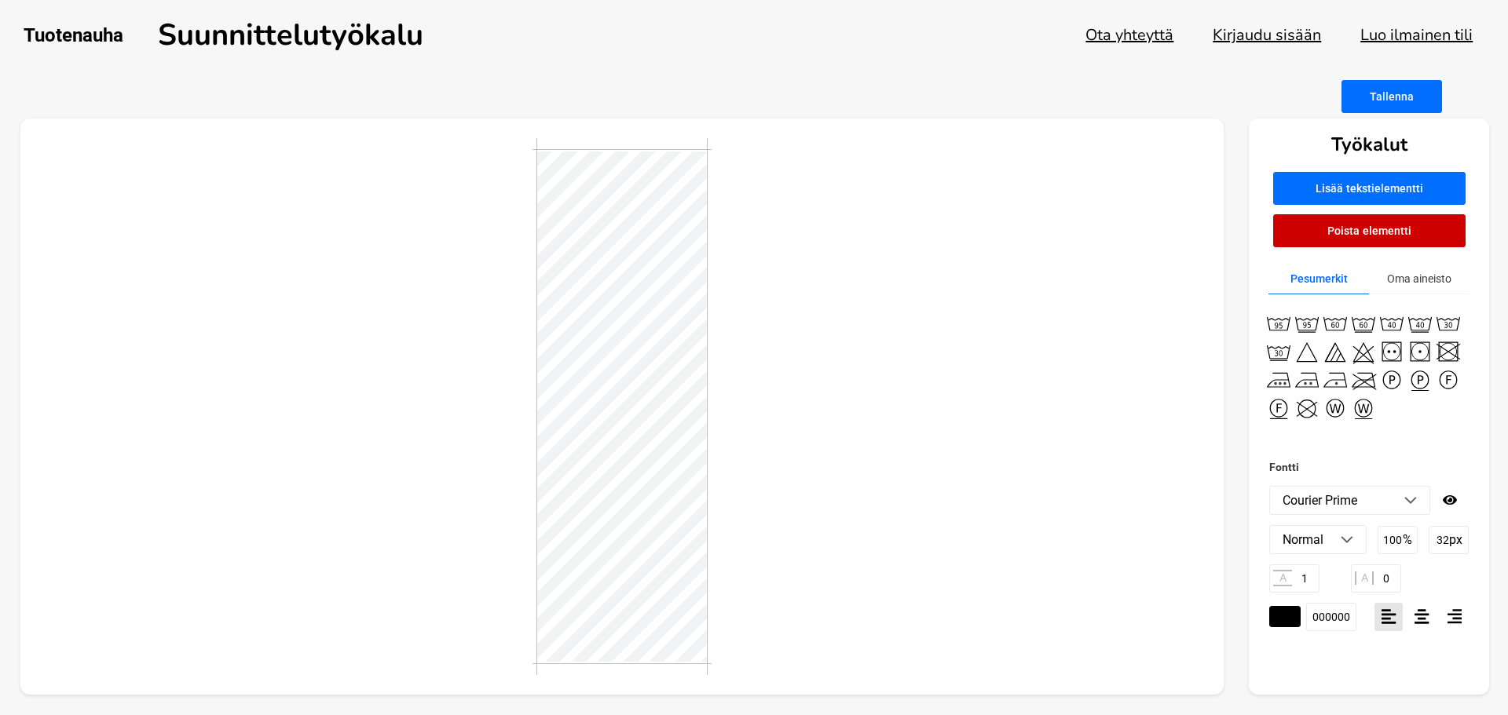
click at [1302, 582] on input "1" at bounding box center [1294, 579] width 50 height 28
click at [1302, 581] on input "1" at bounding box center [1294, 579] width 50 height 28
click at [1344, 536] on img at bounding box center [1347, 540] width 13 height 8
click at [1421, 616] on icon at bounding box center [1421, 617] width 15 height 16
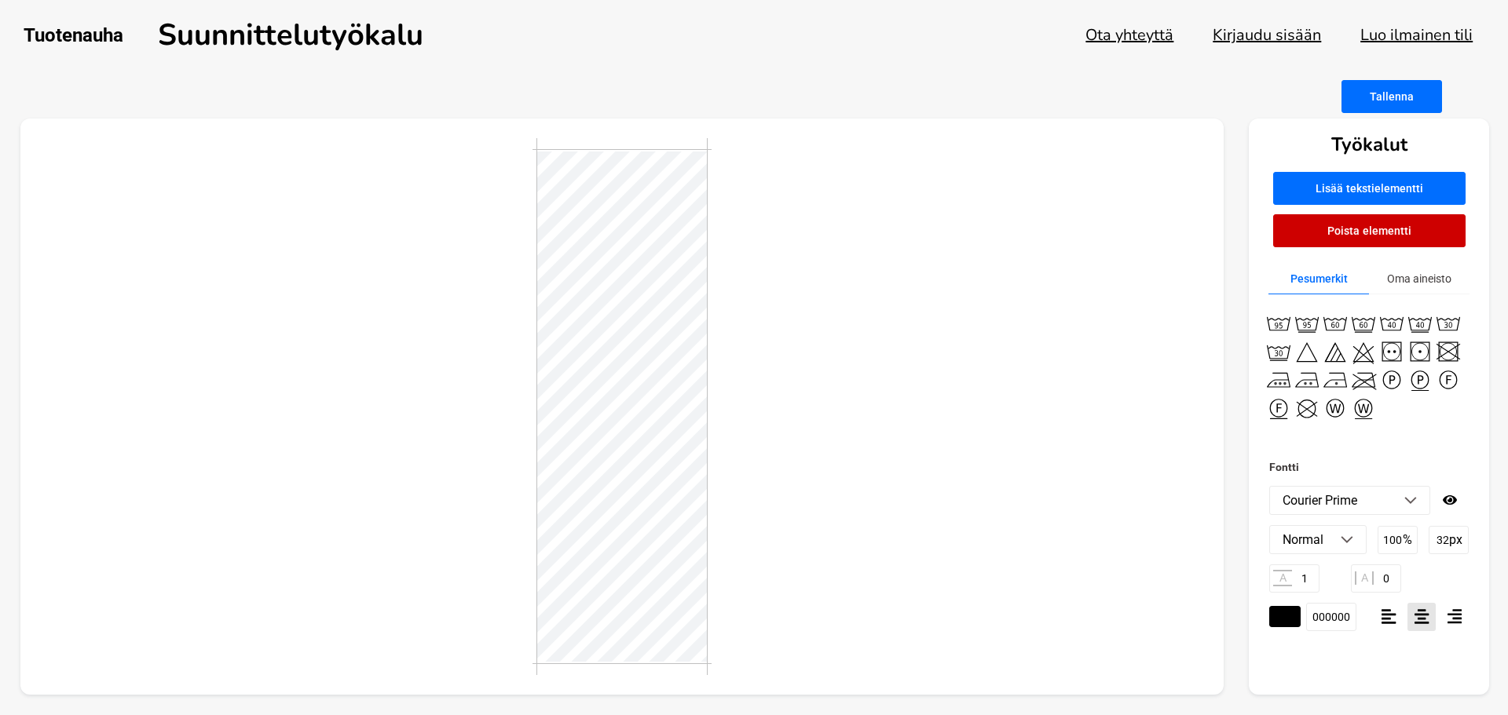
click at [1454, 614] on icon at bounding box center [1454, 616] width 15 height 15
click at [1430, 618] on div at bounding box center [1421, 617] width 28 height 28
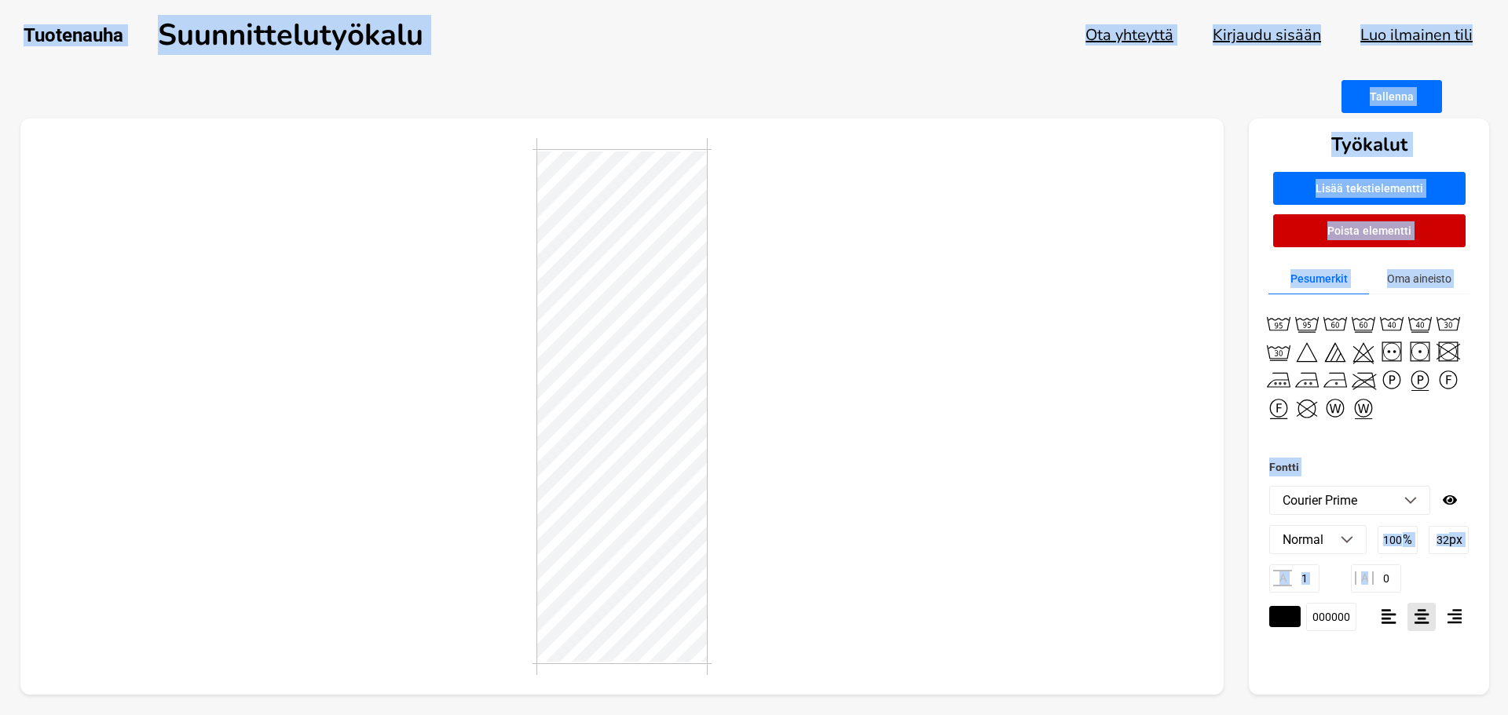
click at [1430, 618] on div at bounding box center [1421, 617] width 28 height 28
click at [1397, 620] on div at bounding box center [1388, 617] width 28 height 28
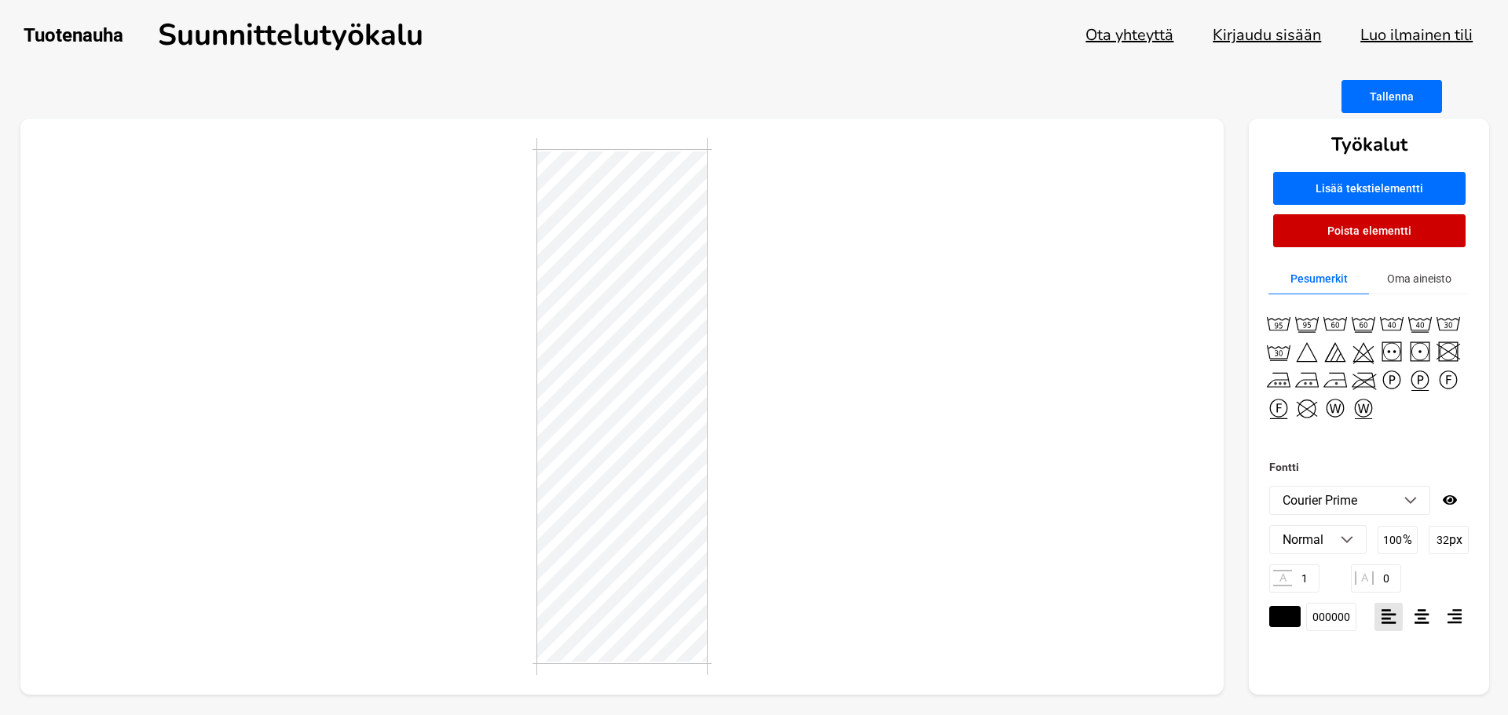
click at [872, 467] on div at bounding box center [622, 407] width 1204 height 577
drag, startPoint x: 908, startPoint y: 444, endPoint x: 909, endPoint y: 377, distance: 66.8
click at [907, 441] on div at bounding box center [622, 407] width 1204 height 577
